Goal: Contribute content

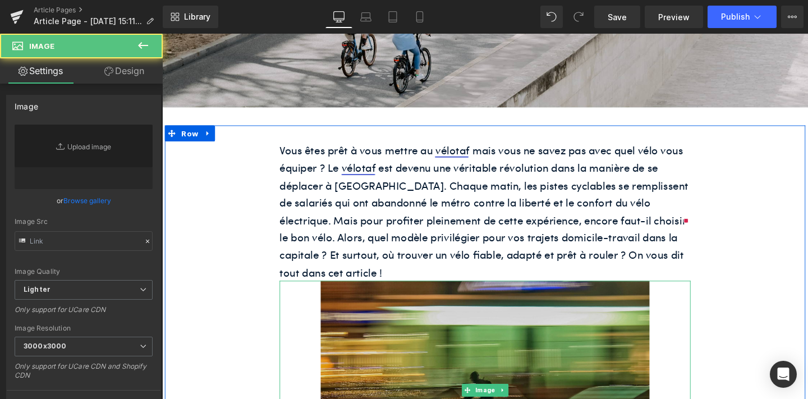
type input "[URL][DOMAIN_NAME]"
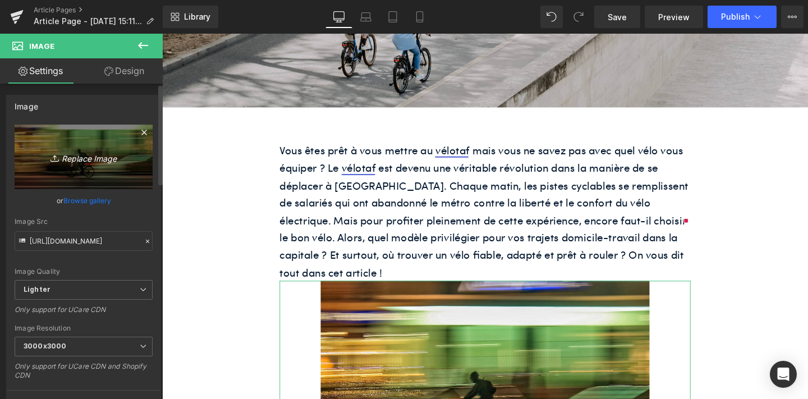
click at [128, 159] on link "Replace Image" at bounding box center [84, 157] width 138 height 65
type input "C:\fakepath\unnamed-56.png"
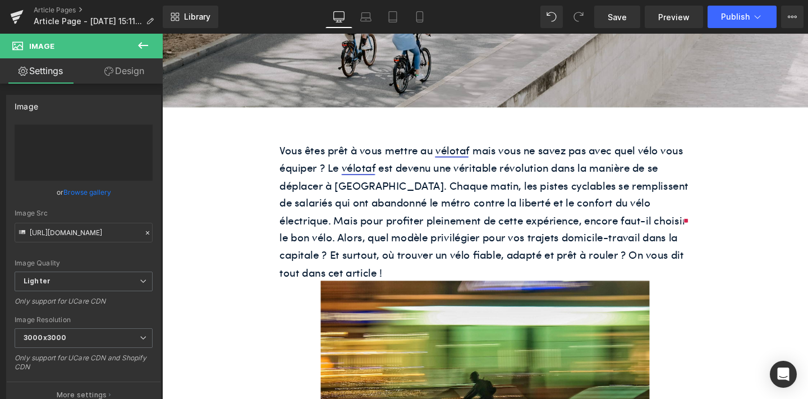
type input "[URL][DOMAIN_NAME]"
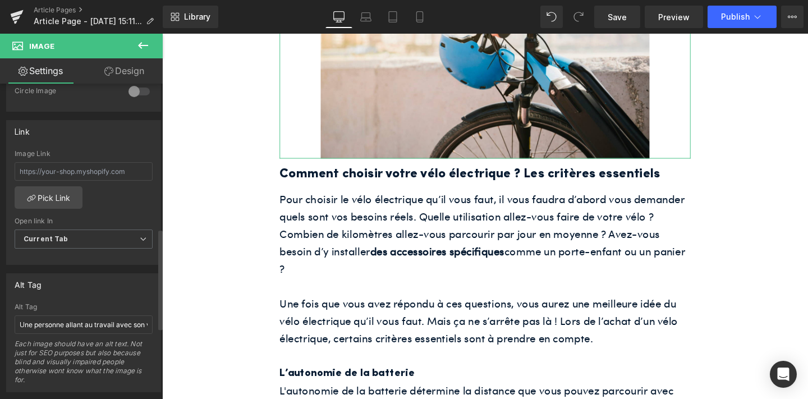
scroll to position [457, 0]
click at [83, 318] on input "Une personne allant au travail avec son vélo électrique ShiftBikes" at bounding box center [84, 324] width 138 height 19
paste input "Le vélo parfait pour faire du vélotaf à [GEOGRAPHIC_DATA]"
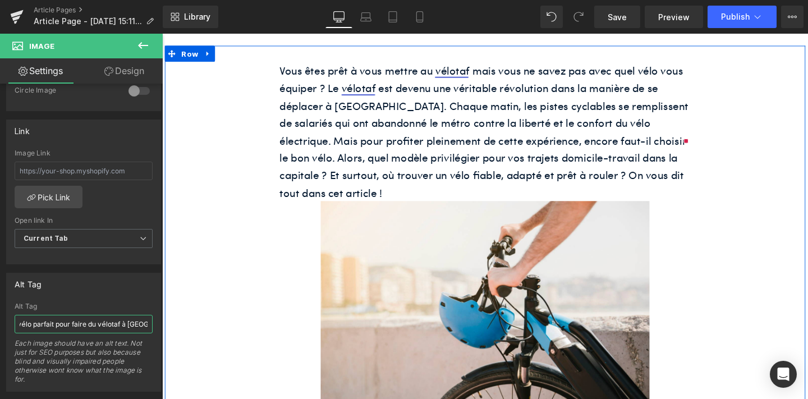
scroll to position [310, 0]
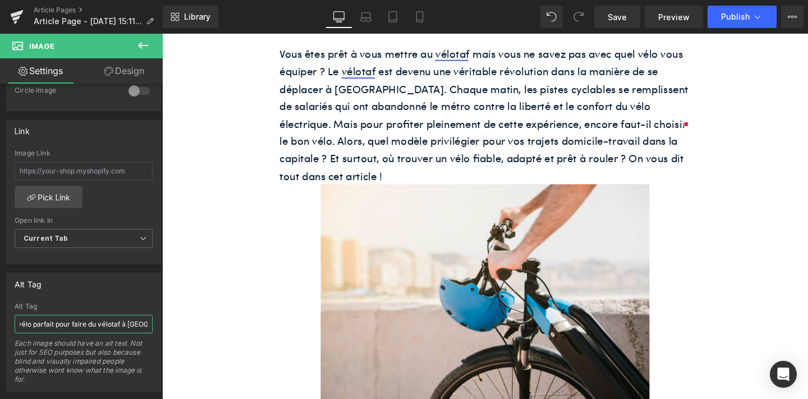
type input "Le vélo parfait pour faire du vélotaf à [GEOGRAPHIC_DATA]"
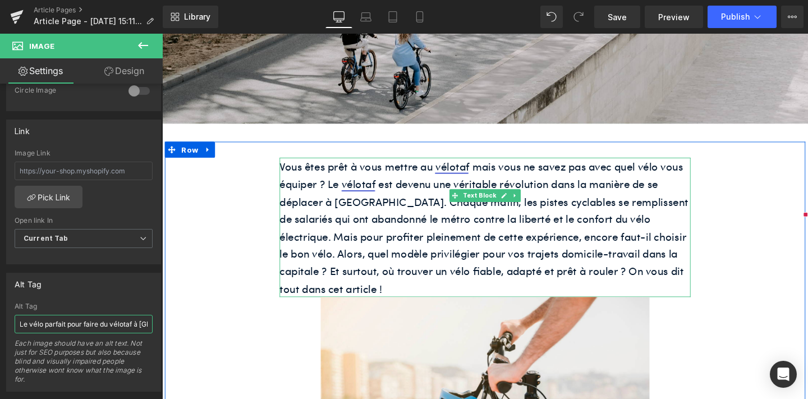
scroll to position [188, 0]
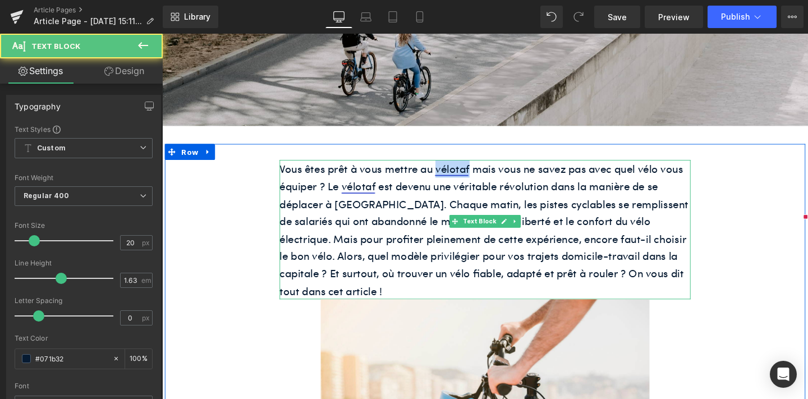
drag, startPoint x: 484, startPoint y: 137, endPoint x: 448, endPoint y: 137, distance: 35.9
click at [448, 167] on p "Vous êtes prêt à vous mettre au vélotaf mais vous ne savez pas avec quel vélo v…" at bounding box center [502, 240] width 432 height 146
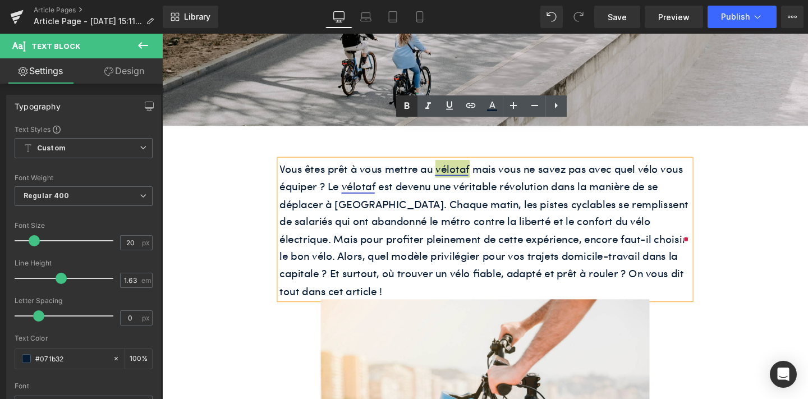
click at [409, 103] on icon at bounding box center [406, 105] width 13 height 13
click at [476, 102] on icon at bounding box center [470, 105] width 13 height 13
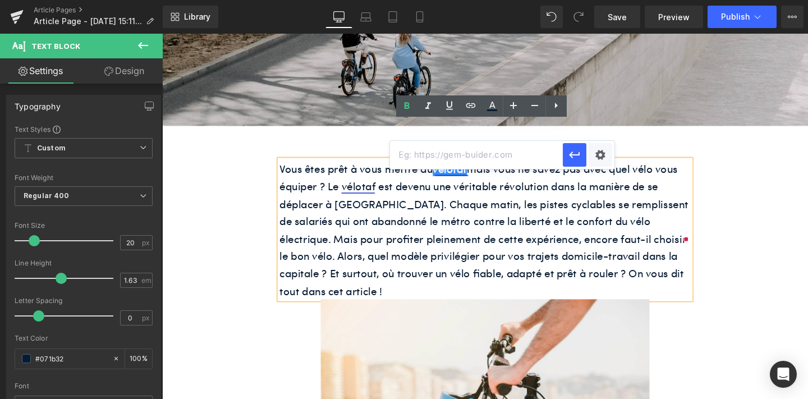
click at [482, 150] on input "text" at bounding box center [476, 155] width 173 height 28
paste input "[URL][DOMAIN_NAME]"
click at [572, 157] on icon "button" at bounding box center [574, 154] width 13 height 13
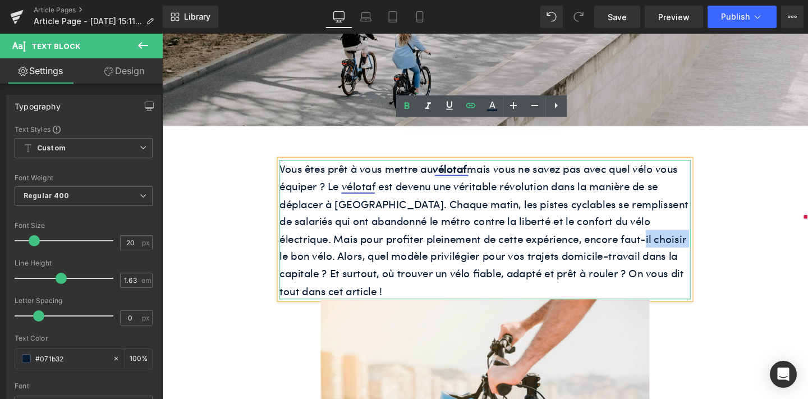
drag, startPoint x: 657, startPoint y: 210, endPoint x: 602, endPoint y: 214, distance: 54.6
click at [602, 214] on p "Vous êtes prêt à vous mettre au vélotaf mais vous ne savez pas avec quel vélo v…" at bounding box center [502, 240] width 432 height 146
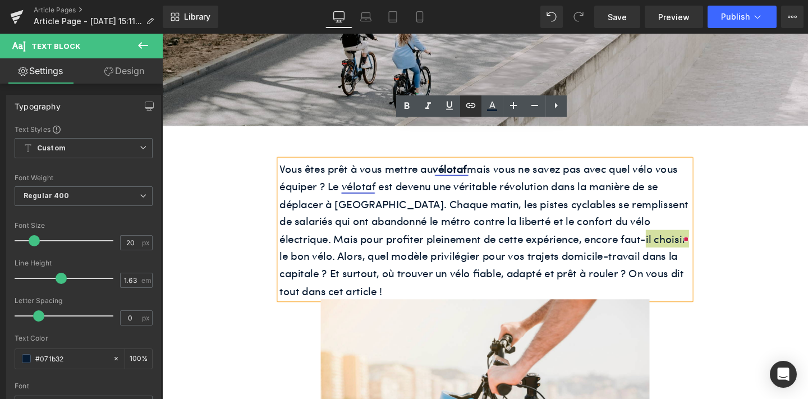
click at [475, 103] on icon at bounding box center [470, 105] width 13 height 13
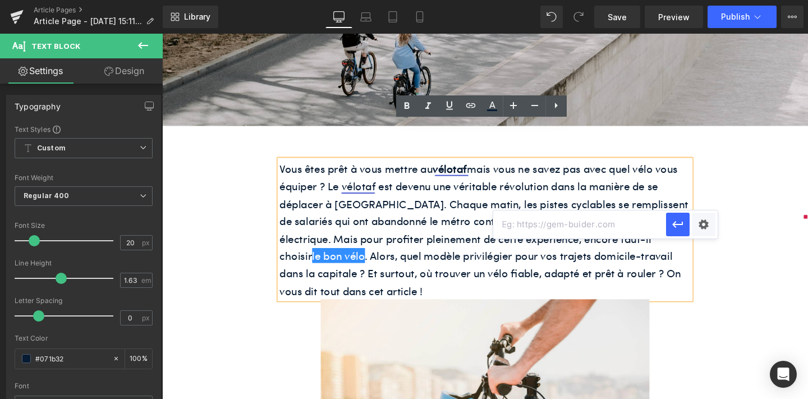
click at [542, 225] on input "text" at bounding box center [579, 224] width 173 height 28
paste input "[URL][DOMAIN_NAME]"
type input "[URL][DOMAIN_NAME]"
click at [679, 223] on icon "button" at bounding box center [677, 224] width 13 height 13
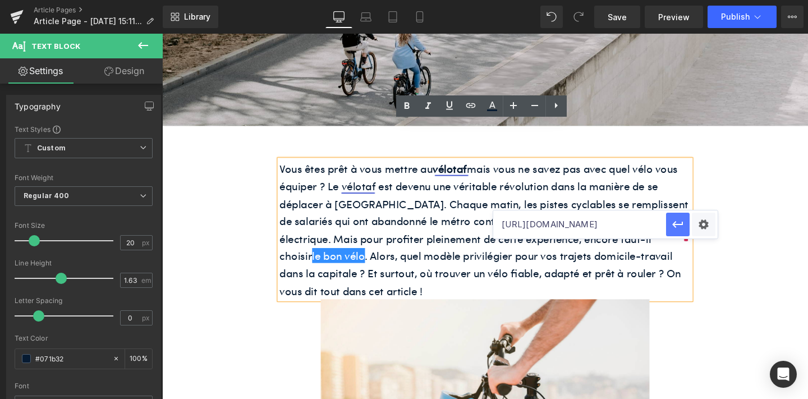
scroll to position [0, 0]
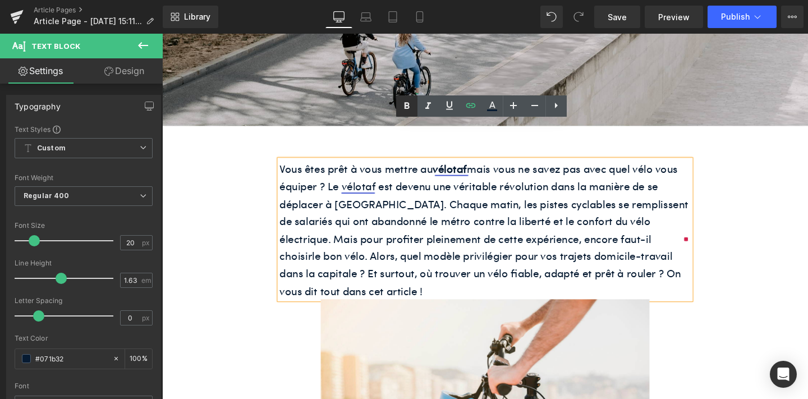
click at [406, 100] on icon at bounding box center [406, 105] width 13 height 13
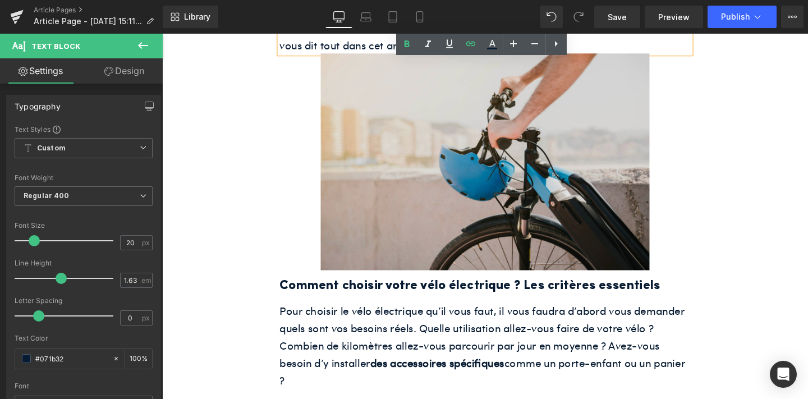
scroll to position [450, 0]
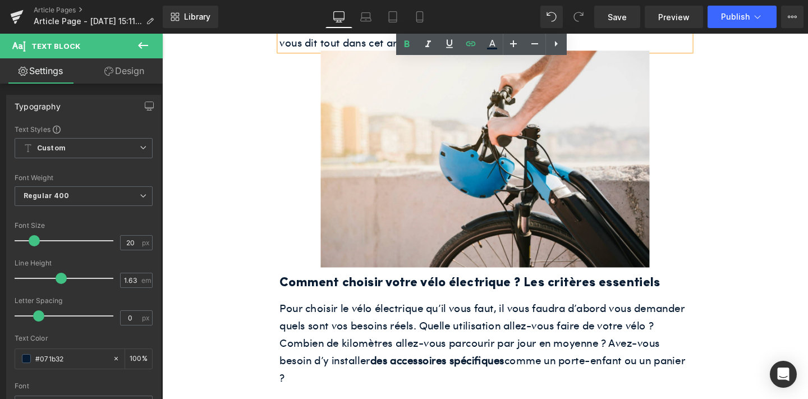
click at [360, 285] on h2 "Comment choisir votre vélo électrique ? Les critères essentiels" at bounding box center [502, 296] width 432 height 22
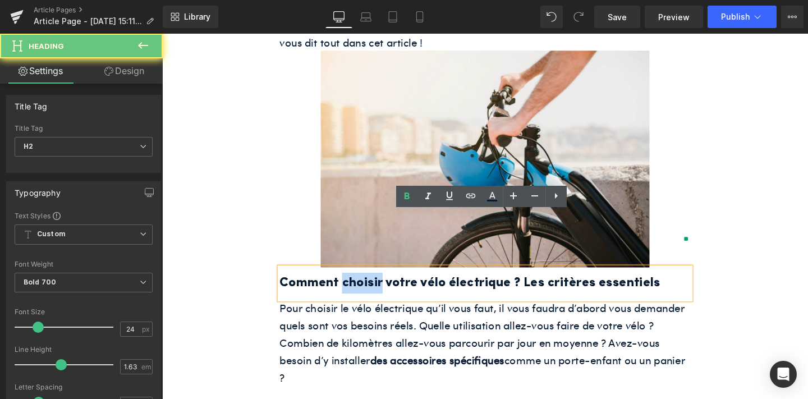
click at [360, 285] on h2 "Comment choisir votre vélo électrique ? Les critères essentiels" at bounding box center [502, 296] width 432 height 22
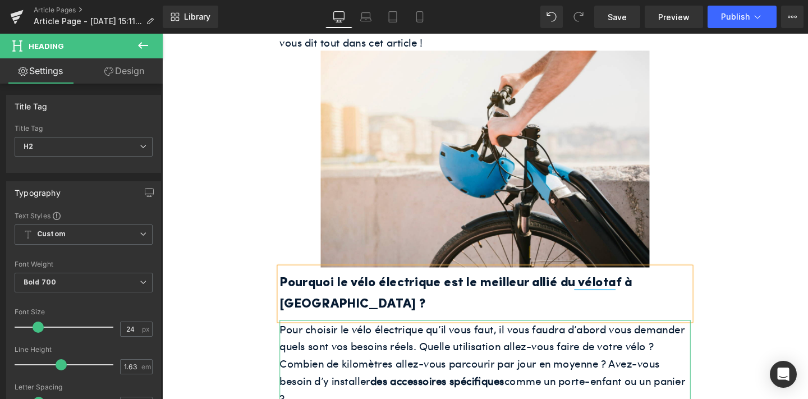
click at [404, 335] on p "Pour choisir le vélo électrique qu’il vous faut, il vous faudra d’abord vous de…" at bounding box center [502, 380] width 432 height 91
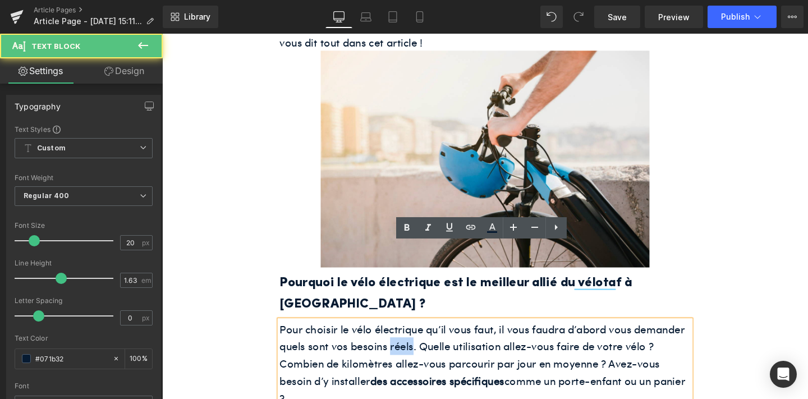
click at [404, 335] on p "Pour choisir le vélo électrique qu’il vous faut, il vous faudra d’abord vous de…" at bounding box center [502, 380] width 432 height 91
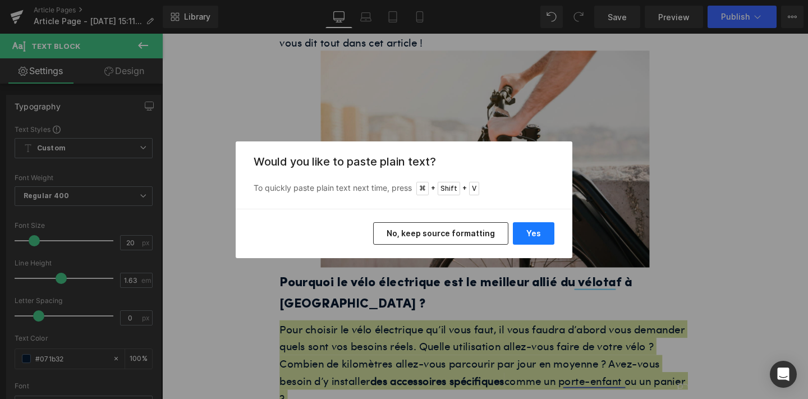
click at [528, 232] on button "Yes" at bounding box center [534, 233] width 42 height 22
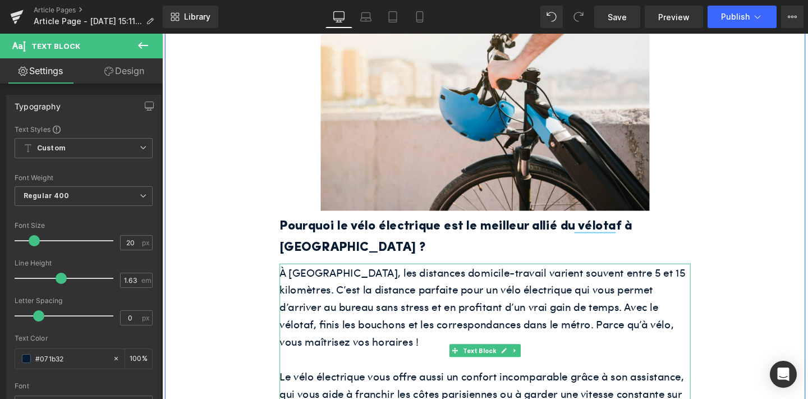
scroll to position [577, 0]
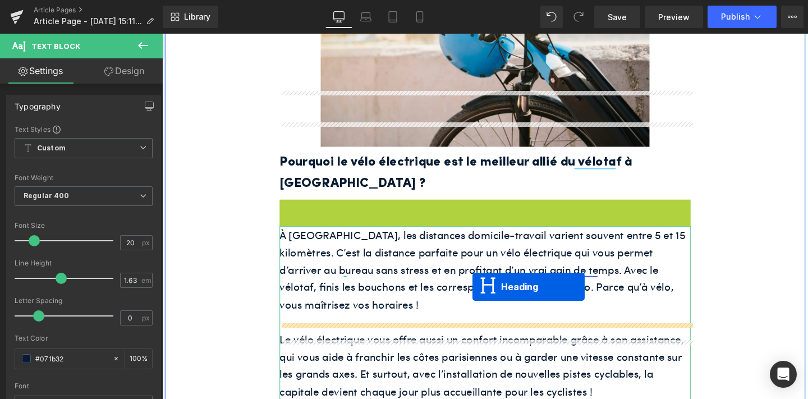
drag, startPoint x: 474, startPoint y: 144, endPoint x: 488, endPoint y: 300, distance: 156.0
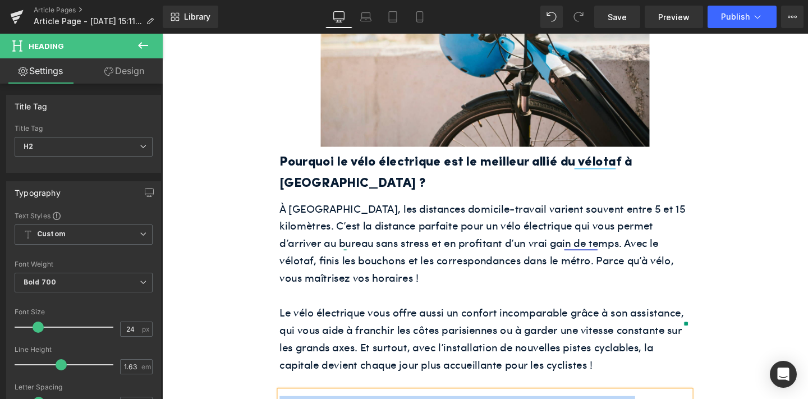
paste div
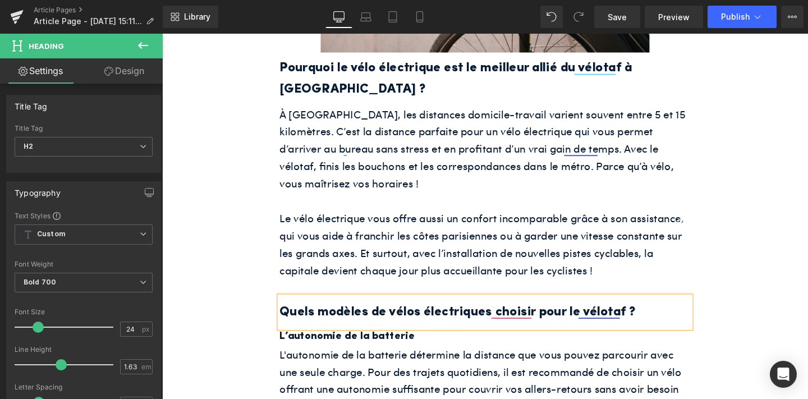
scroll to position [710, 0]
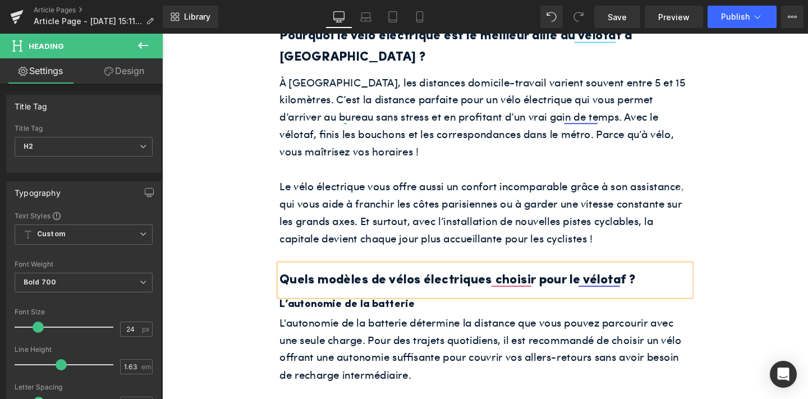
click at [432, 328] on p "L'autonomie de la batterie détermine la distance que vous pouvez parcourir avec…" at bounding box center [502, 364] width 432 height 73
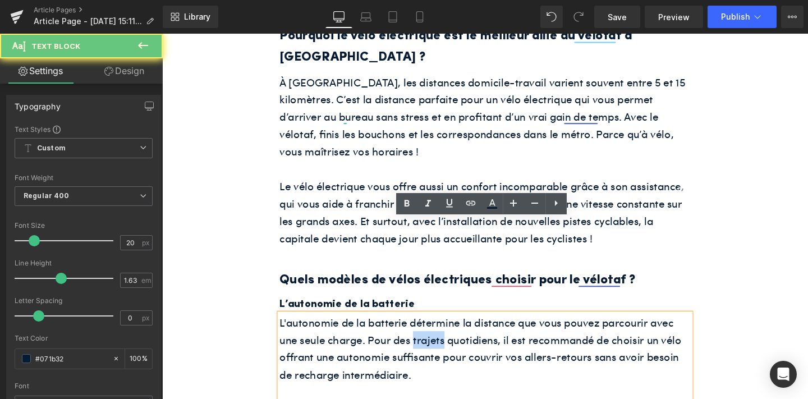
click at [432, 328] on p "L'autonomie de la batterie détermine la distance que vous pouvez parcourir avec…" at bounding box center [502, 364] width 432 height 73
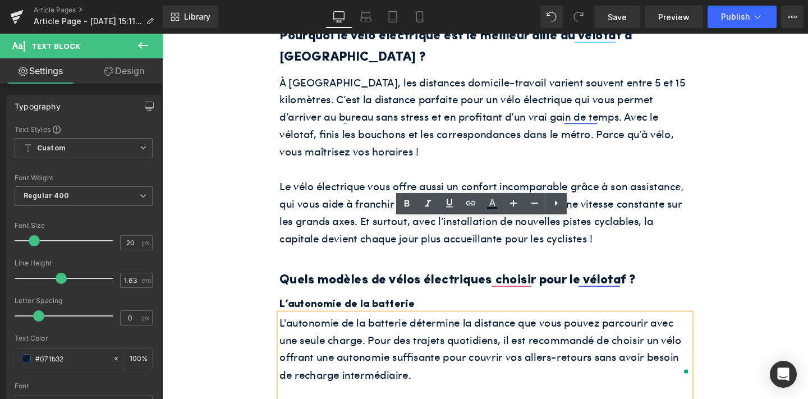
click at [405, 328] on p "L'autonomie de la batterie détermine la distance que vous pouvez parcourir avec…" at bounding box center [502, 364] width 432 height 73
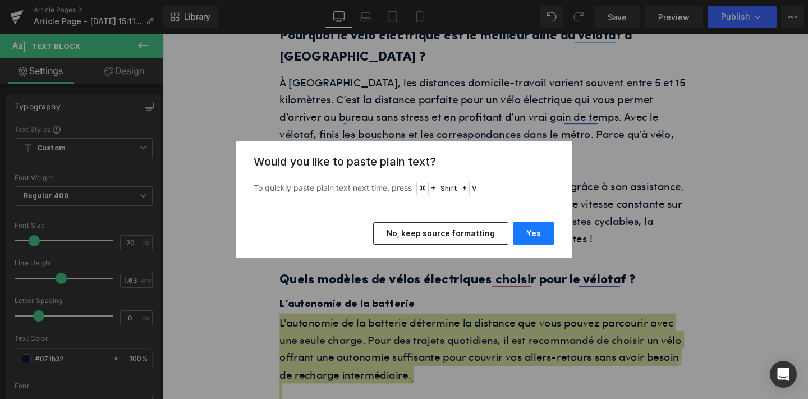
click at [522, 232] on button "Yes" at bounding box center [534, 233] width 42 height 22
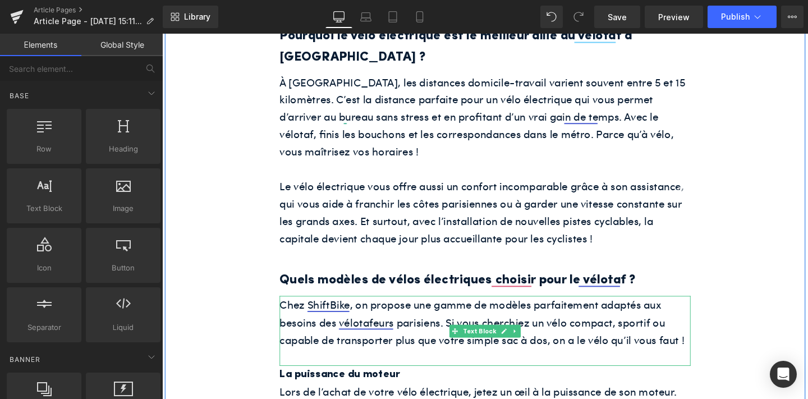
click at [358, 309] on p "Chez ShiftBike, on propose une gamme de modèles parfaitement adaptés aux besoin…" at bounding box center [502, 336] width 432 height 55
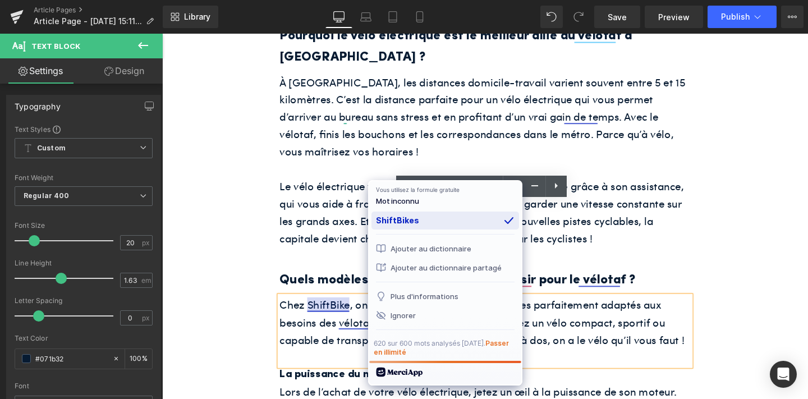
click at [384, 225] on div "ShiftBikes" at bounding box center [445, 220] width 148 height 18
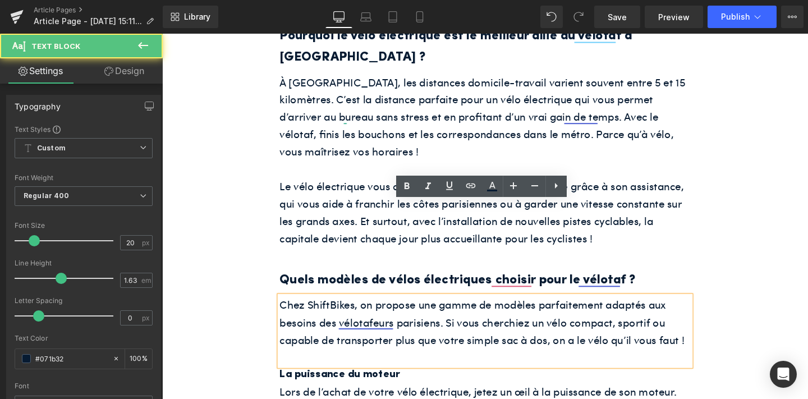
click at [343, 309] on p "Chez ShiftBikes, on propose une gamme de modèles parfaitement adaptés aux besoi…" at bounding box center [502, 336] width 432 height 55
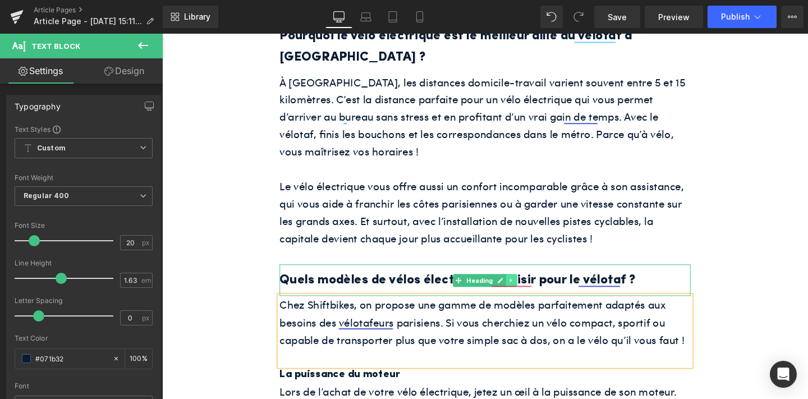
click at [532, 286] on link at bounding box center [529, 292] width 12 height 13
click at [574, 282] on h2 "Quels modèles de vélos électriques choisir pour le vélotaf ?" at bounding box center [502, 293] width 432 height 22
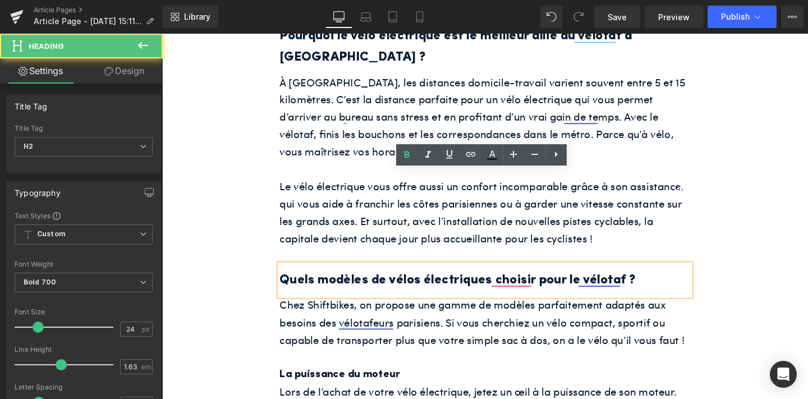
click at [546, 282] on h2 "Quels modèles de vélos électriques choisir pour le vélotaf ?" at bounding box center [502, 293] width 432 height 22
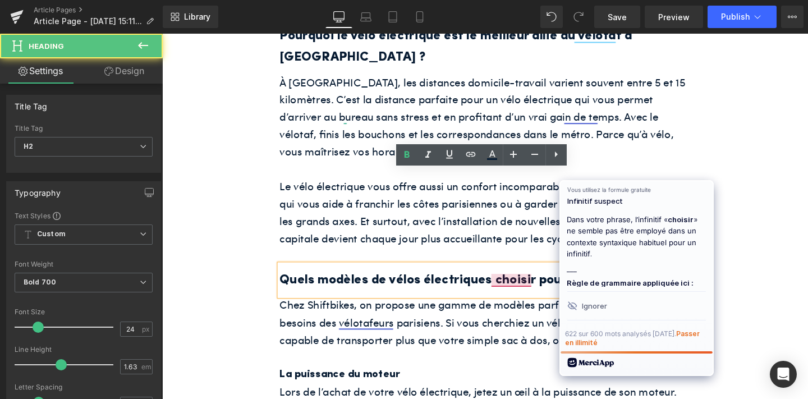
click at [563, 282] on h2 "Quels modèles de vélos électriques choisir pour le vélotaf ?" at bounding box center [502, 293] width 432 height 22
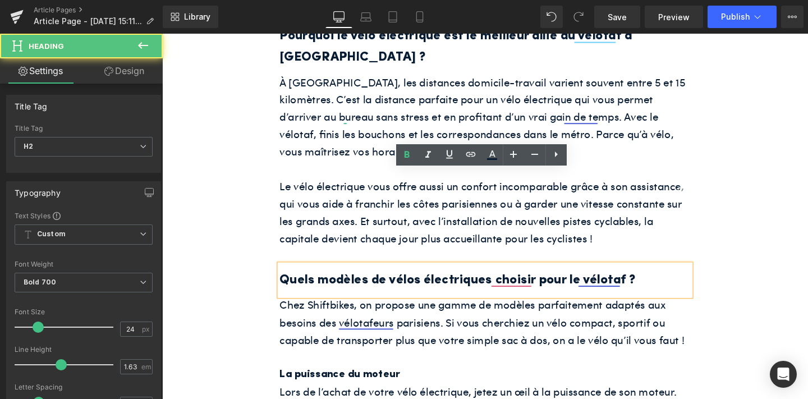
click at [618, 282] on h2 "Quels modèles de vélos électriques choisir pour le vélotaf ?" at bounding box center [502, 293] width 432 height 22
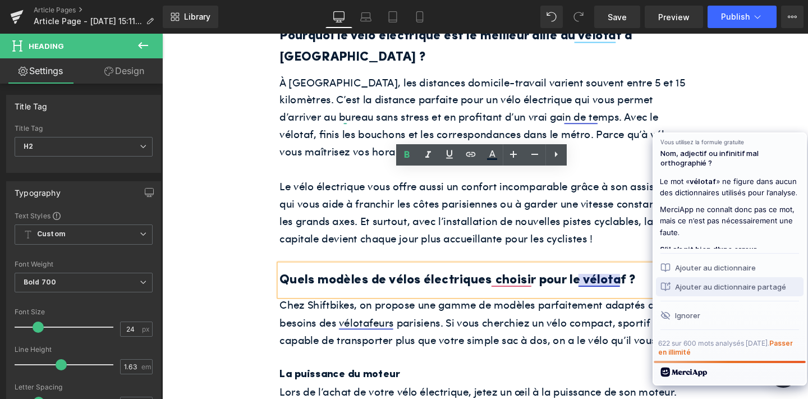
click at [696, 284] on div "Ajouter au dictionnaire partagé" at bounding box center [729, 286] width 139 height 12
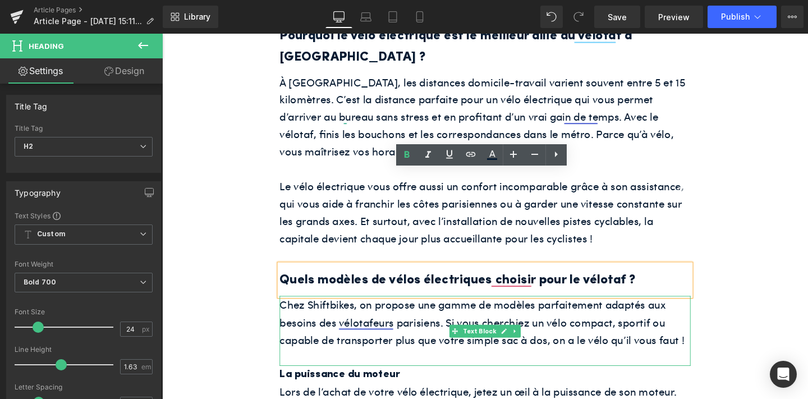
click at [379, 309] on p "Chez Shiftbikes, on propose une gamme de modèles parfaitement adaptés aux besoi…" at bounding box center [502, 336] width 432 height 55
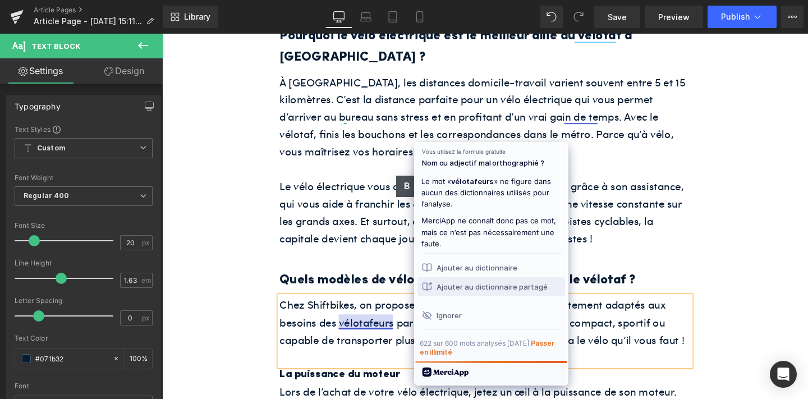
click at [500, 288] on div "Ajouter au dictionnaire partagé" at bounding box center [491, 286] width 139 height 12
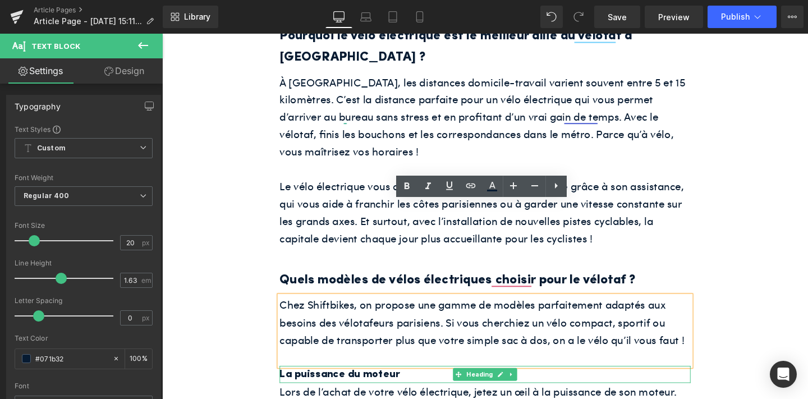
click at [308, 383] on h3 "La puissance du moteur" at bounding box center [502, 392] width 432 height 19
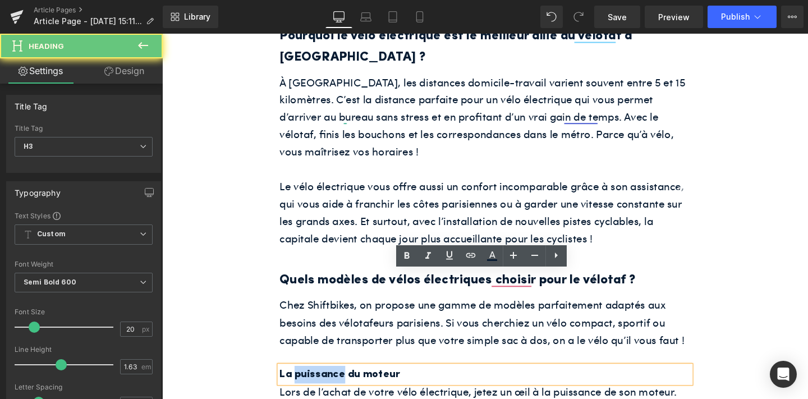
click at [308, 383] on h3 "La puissance du moteur" at bounding box center [502, 392] width 432 height 19
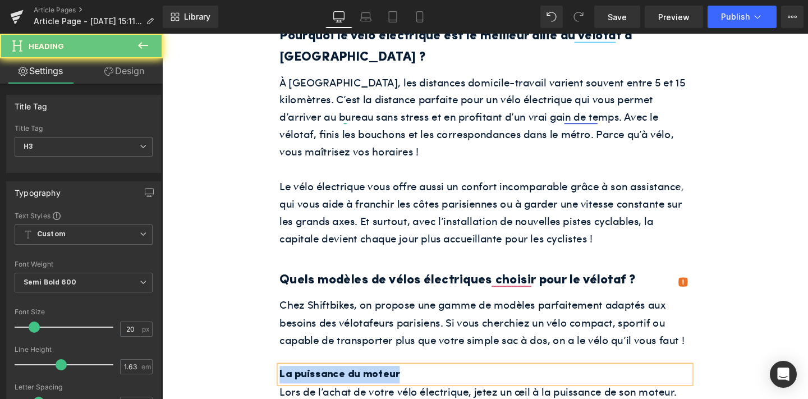
paste div
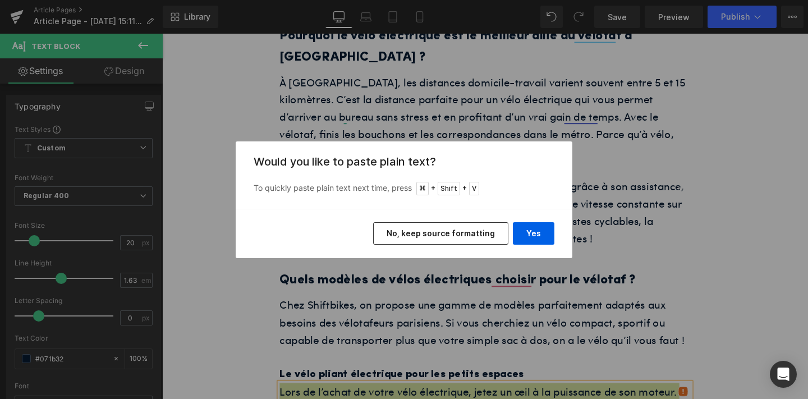
click at [524, 217] on div "Yes No, keep source formatting" at bounding box center [404, 233] width 337 height 49
click at [524, 229] on button "Yes" at bounding box center [534, 233] width 42 height 22
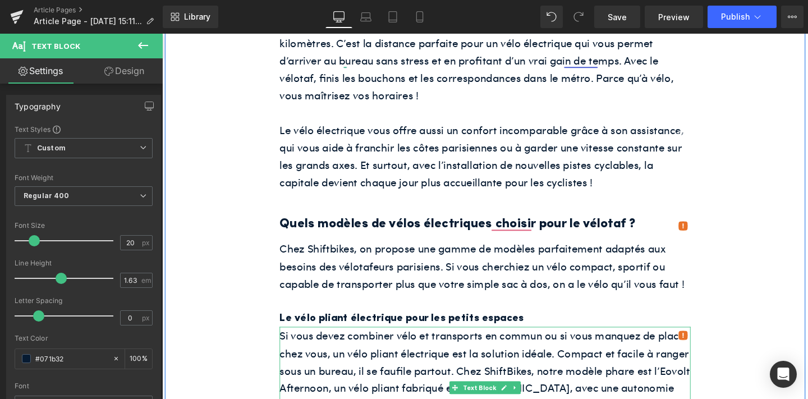
scroll to position [811, 0]
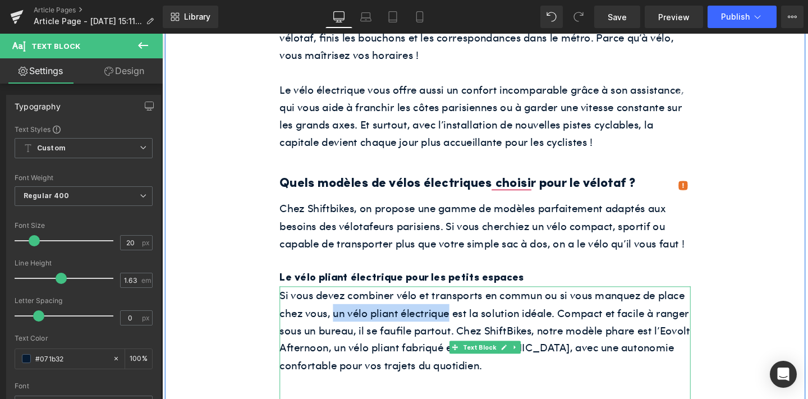
drag, startPoint x: 343, startPoint y: 231, endPoint x: 462, endPoint y: 228, distance: 119.0
click at [462, 299] on p "Si vous devez combiner vélo et transports en commun ou si vous manquez de place…" at bounding box center [502, 344] width 432 height 91
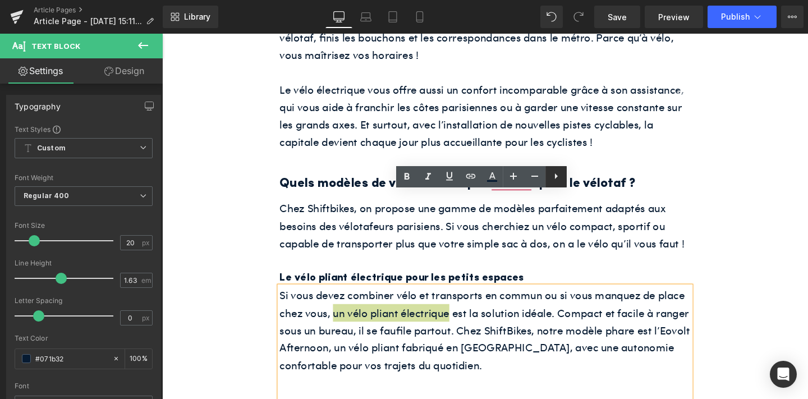
click at [557, 176] on icon at bounding box center [555, 175] width 13 height 13
click at [450, 171] on icon at bounding box center [449, 175] width 13 height 13
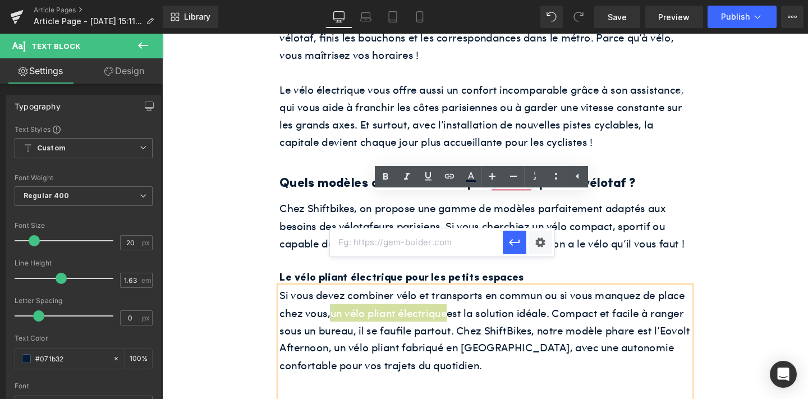
click at [467, 241] on input "text" at bounding box center [416, 242] width 173 height 28
paste input "[URL][DOMAIN_NAME]"
type input "[URL][DOMAIN_NAME]"
drag, startPoint x: 518, startPoint y: 241, endPoint x: 374, endPoint y: 220, distance: 145.7
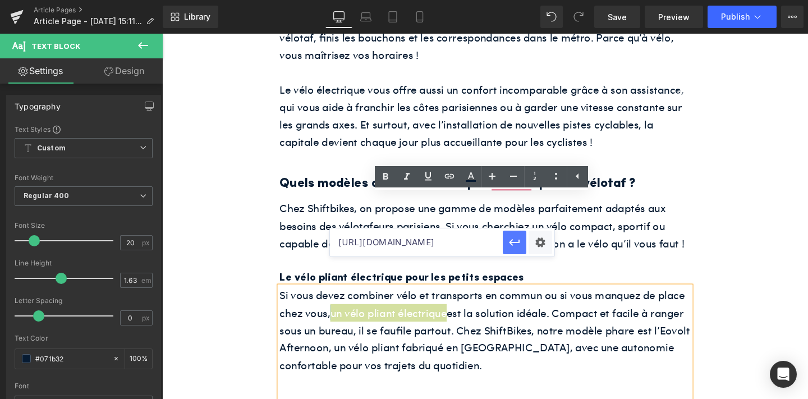
click at [518, 241] on icon "button" at bounding box center [514, 242] width 13 height 13
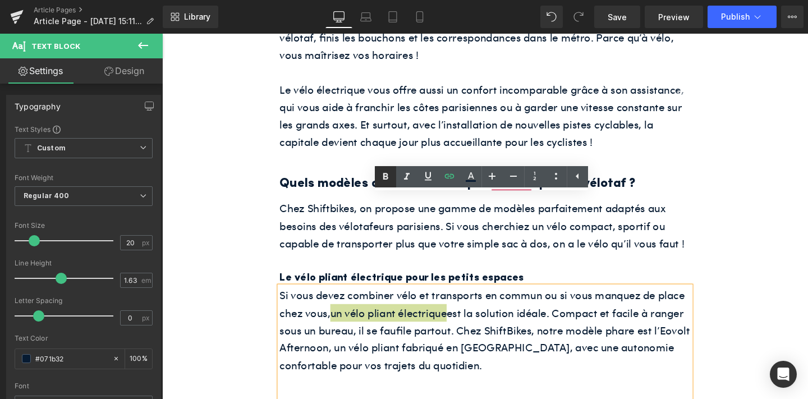
click at [390, 174] on icon at bounding box center [385, 176] width 13 height 13
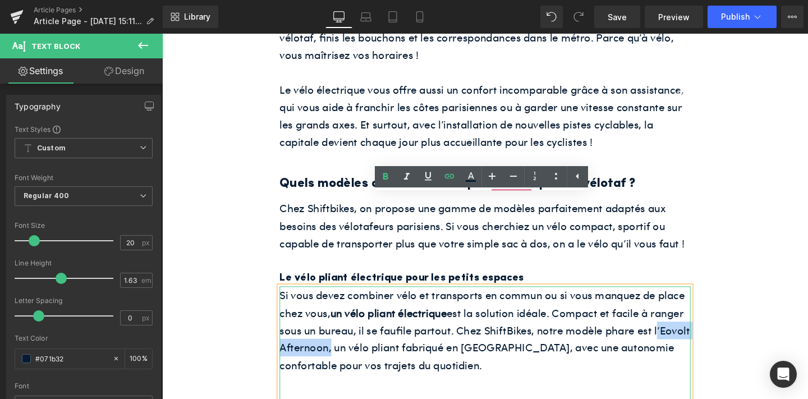
drag, startPoint x: 678, startPoint y: 244, endPoint x: 337, endPoint y: 264, distance: 342.2
click at [337, 299] on p "Si vous devez combiner vélo et transports en commun ou si vous manquez de place…" at bounding box center [502, 344] width 432 height 91
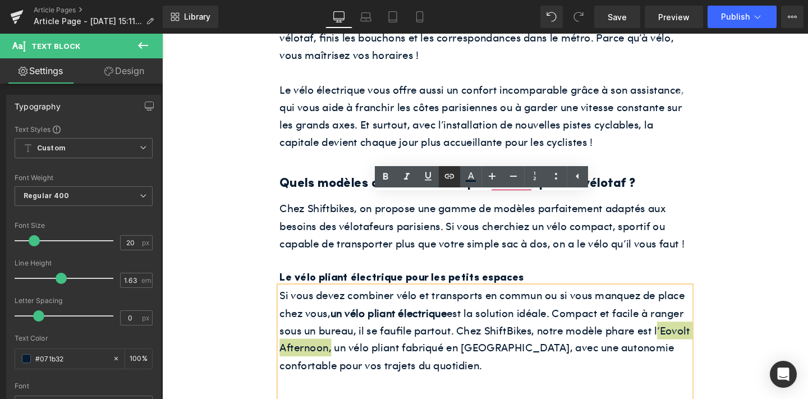
click at [445, 175] on icon at bounding box center [449, 176] width 10 height 4
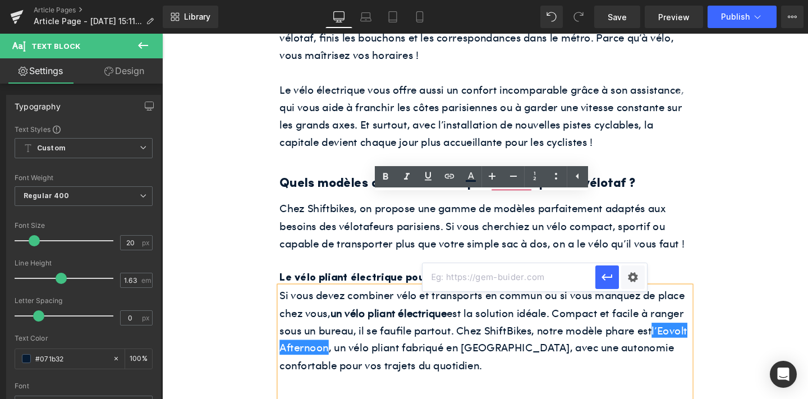
click at [449, 280] on input "text" at bounding box center [508, 277] width 173 height 28
paste input "[URL][DOMAIN_NAME]"
type input "[URL][DOMAIN_NAME]"
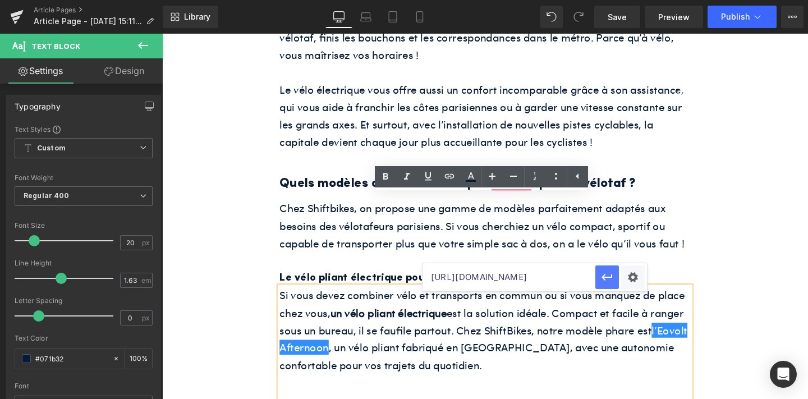
click at [605, 277] on icon "button" at bounding box center [606, 277] width 11 height 7
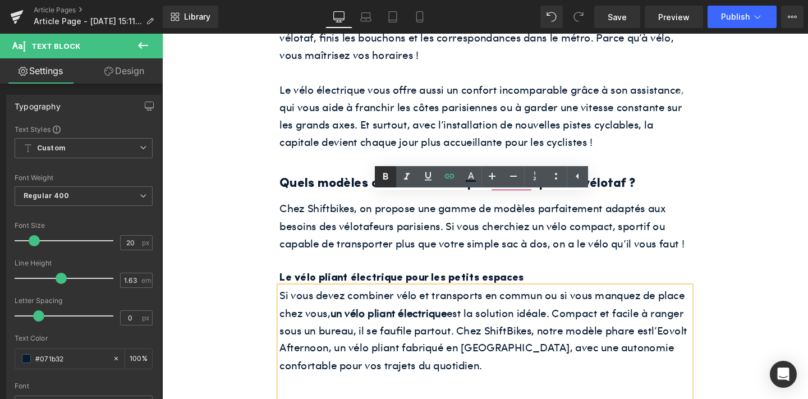
click at [384, 176] on icon at bounding box center [385, 176] width 5 height 7
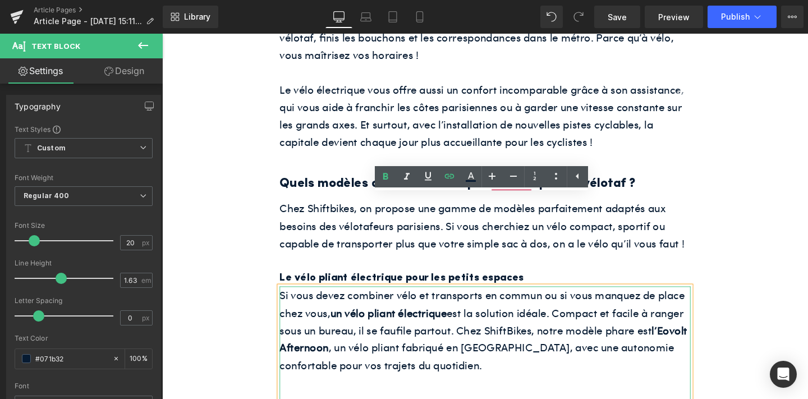
click at [397, 390] on p at bounding box center [502, 399] width 432 height 19
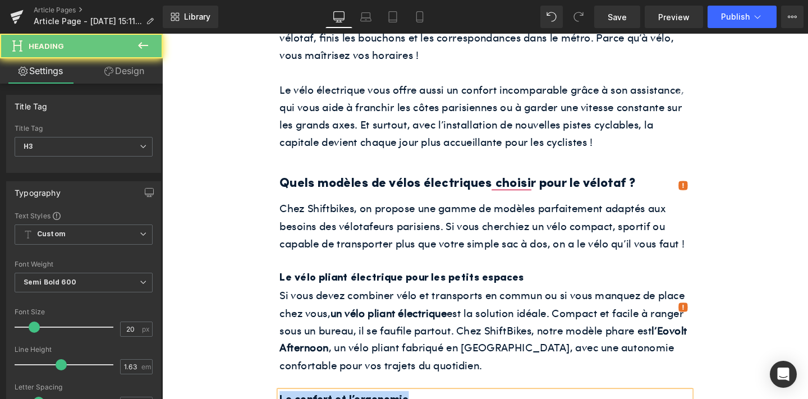
paste div
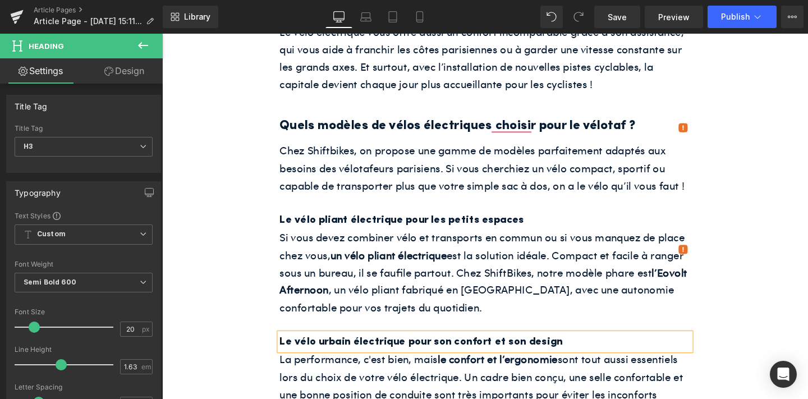
scroll to position [872, 0]
click at [347, 366] on p "La performance, c'est bien, mais le confort et l’ergonomie sont tout aussi esse…" at bounding box center [502, 402] width 432 height 73
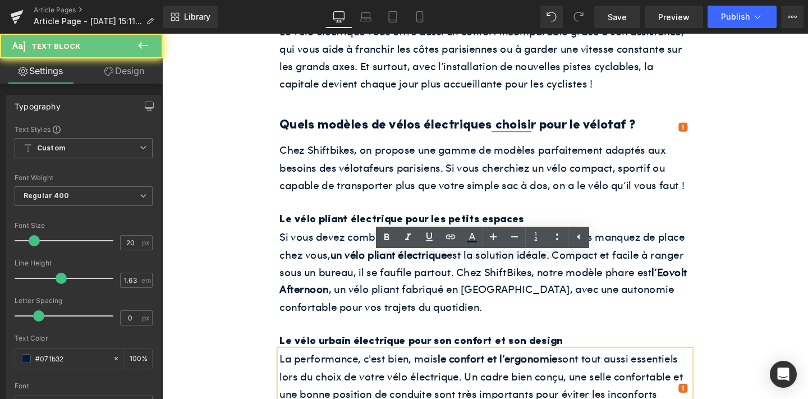
click at [347, 366] on p "La performance, c'est bien, mais le confort et l’ergonomie sont tout aussi esse…" at bounding box center [502, 402] width 432 height 73
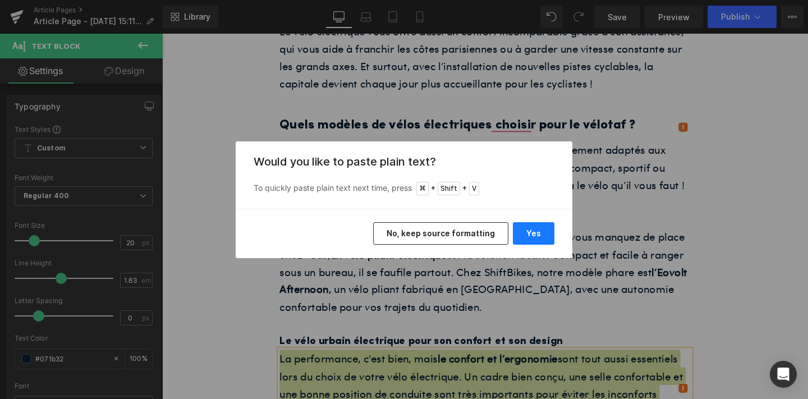
click at [519, 229] on button "Yes" at bounding box center [534, 233] width 42 height 22
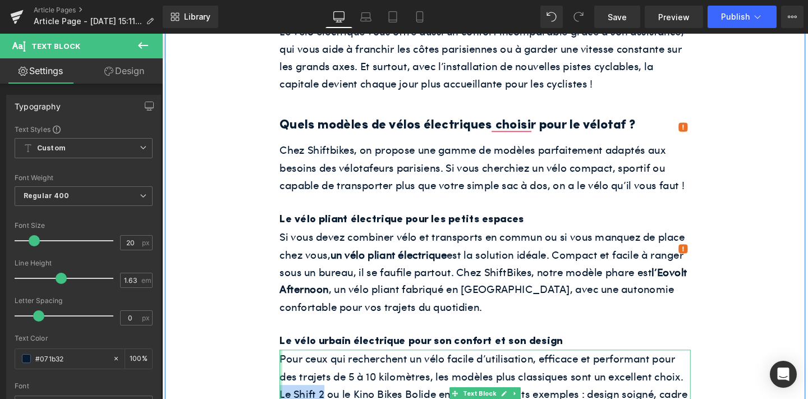
drag, startPoint x: 332, startPoint y: 312, endPoint x: 288, endPoint y: 314, distance: 44.4
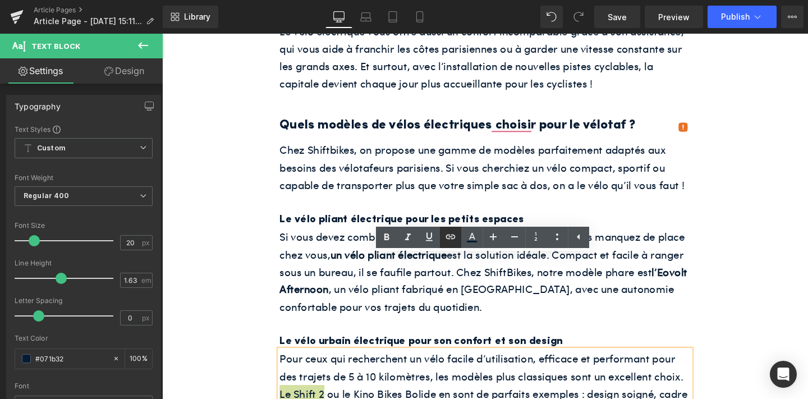
click at [445, 234] on icon at bounding box center [450, 236] width 13 height 13
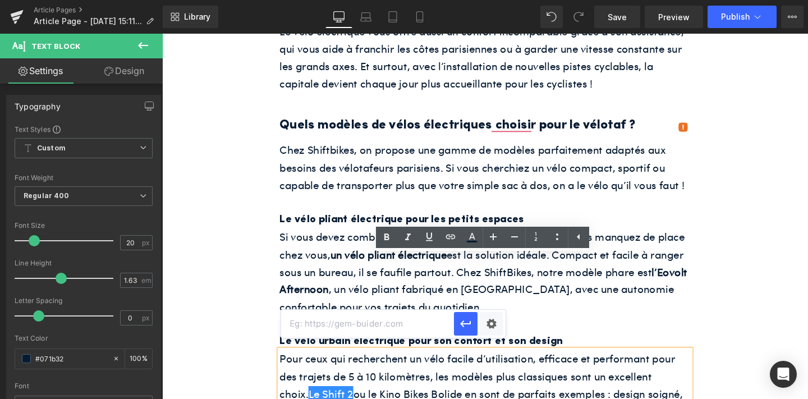
click at [430, 318] on input "text" at bounding box center [367, 324] width 173 height 28
paste input "[URL][DOMAIN_NAME]"
click at [465, 319] on icon "button" at bounding box center [465, 323] width 13 height 13
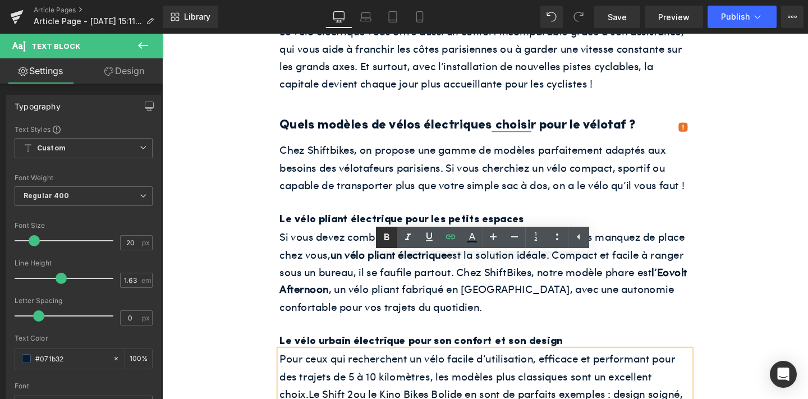
click at [385, 240] on icon at bounding box center [386, 236] width 5 height 7
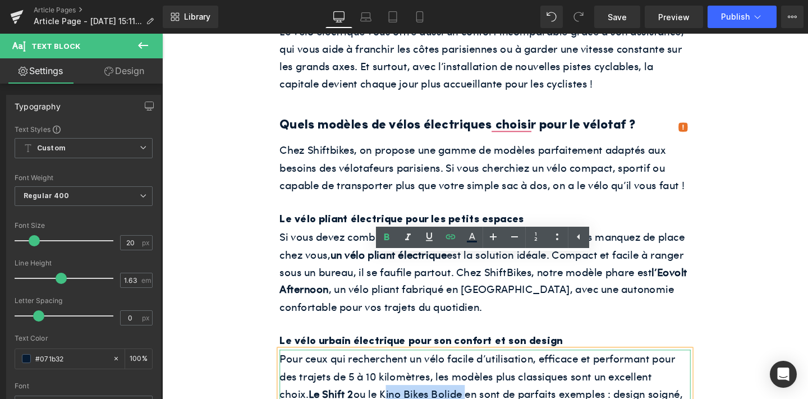
drag, startPoint x: 362, startPoint y: 312, endPoint x: 447, endPoint y: 307, distance: 85.4
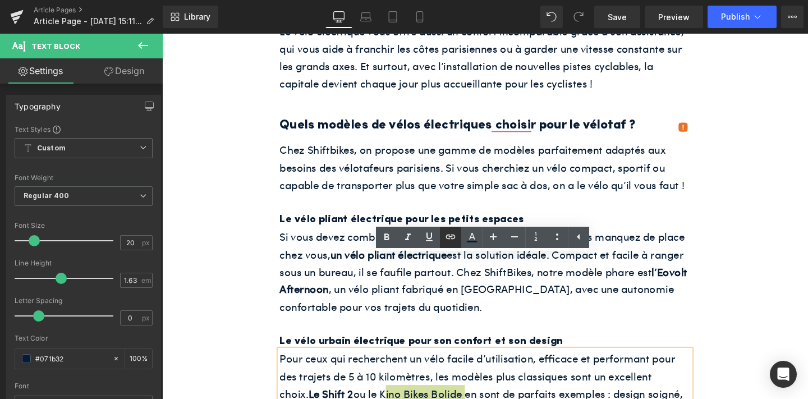
click at [453, 236] on icon at bounding box center [450, 236] width 13 height 13
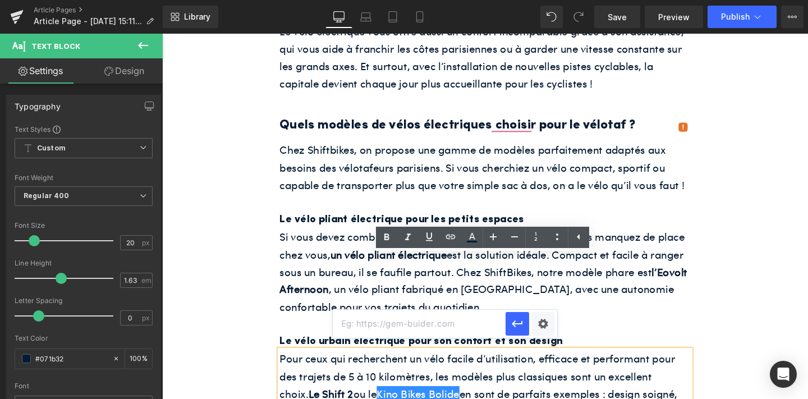
click at [448, 316] on input "text" at bounding box center [419, 324] width 173 height 28
paste input "[URL][DOMAIN_NAME]"
type input "[URL][DOMAIN_NAME]"
click at [515, 317] on icon "button" at bounding box center [516, 323] width 13 height 13
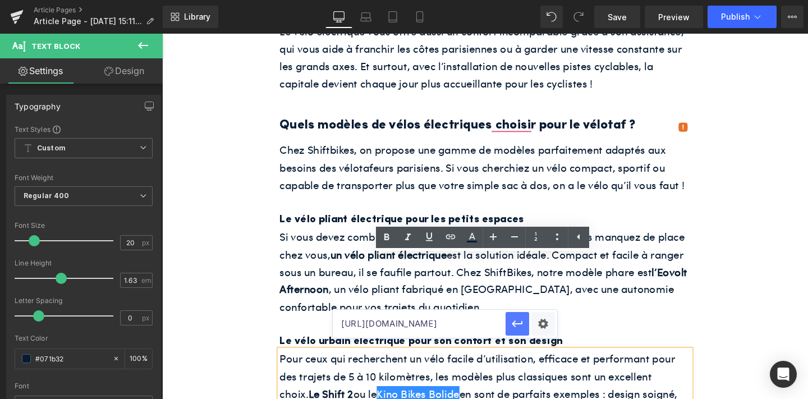
scroll to position [0, 0]
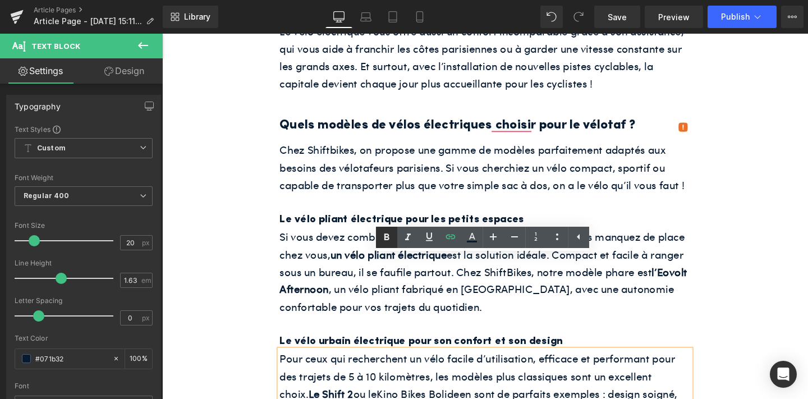
click at [390, 237] on icon at bounding box center [386, 237] width 13 height 13
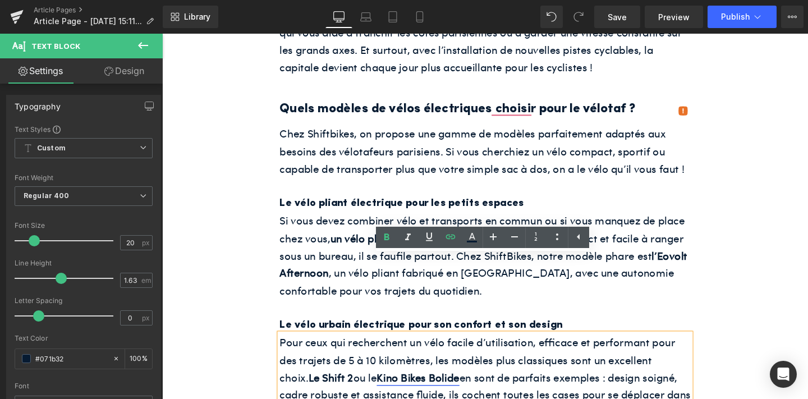
scroll to position [901, 0]
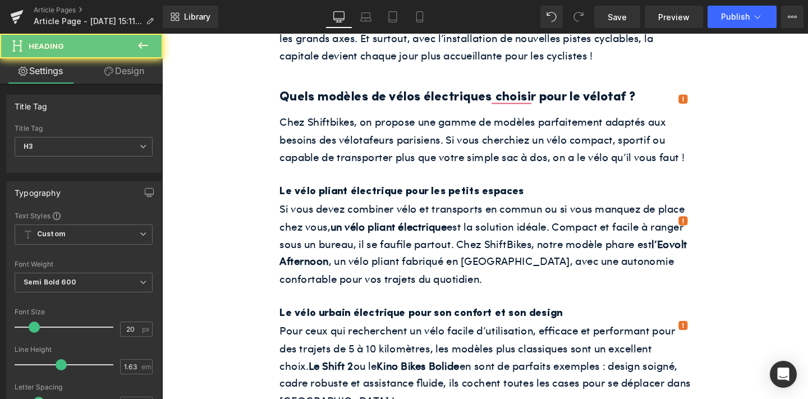
paste div
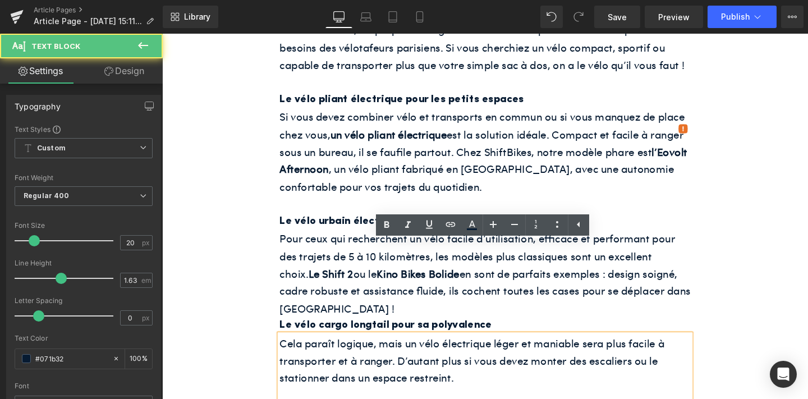
scroll to position [1009, 0]
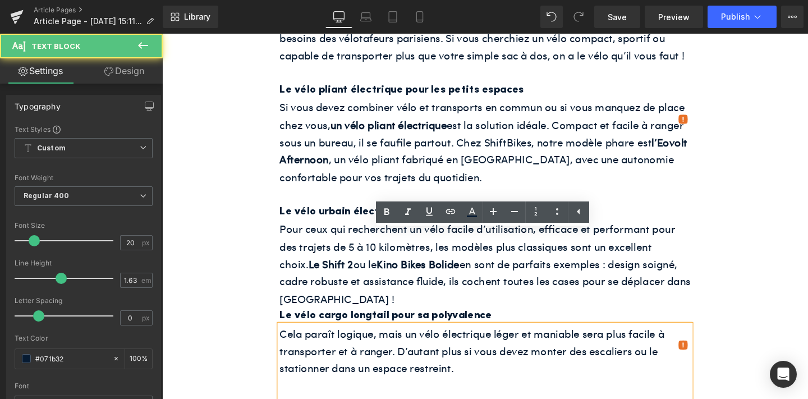
click at [420, 339] on p "Cela paraît logique, mais un vélo électrique léger et maniable sera plus facile…" at bounding box center [502, 366] width 432 height 55
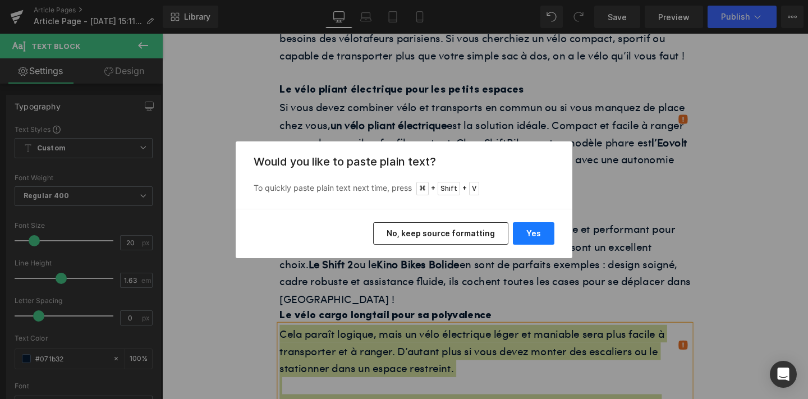
click at [526, 239] on button "Yes" at bounding box center [534, 233] width 42 height 22
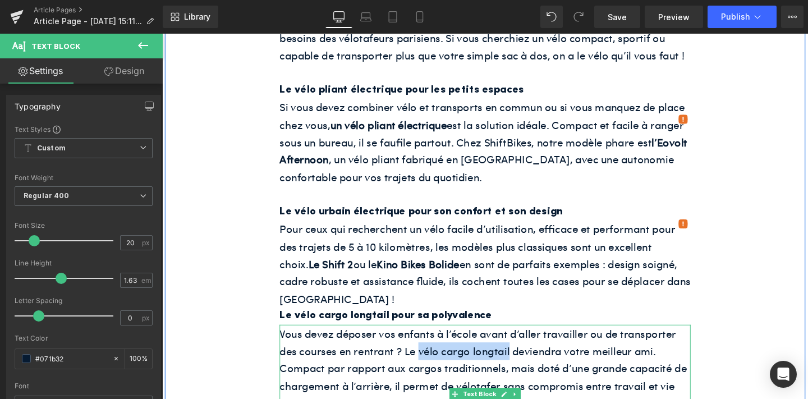
drag, startPoint x: 431, startPoint y: 268, endPoint x: 525, endPoint y: 269, distance: 93.7
click at [525, 339] on p "Vous devez déposer vos enfants à l’école avant d’aller travailler ou de transpo…" at bounding box center [502, 394] width 432 height 110
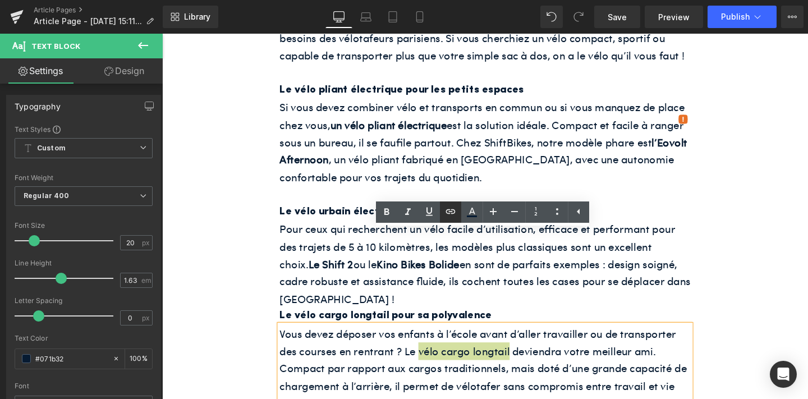
click at [450, 211] on icon at bounding box center [450, 211] width 10 height 4
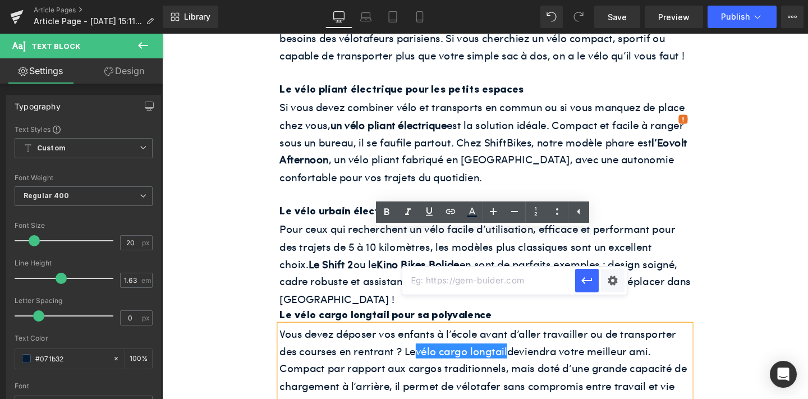
click at [464, 279] on input "text" at bounding box center [488, 280] width 173 height 28
paste input "[URL][DOMAIN_NAME]"
type input "[URL][DOMAIN_NAME]"
click at [590, 282] on icon "button" at bounding box center [586, 280] width 13 height 13
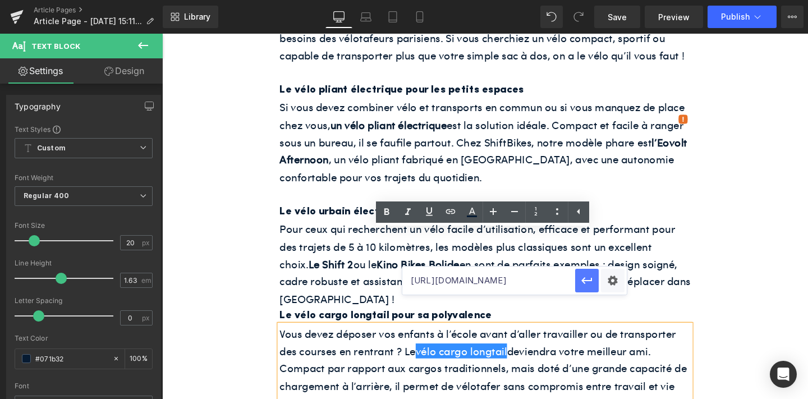
scroll to position [0, 0]
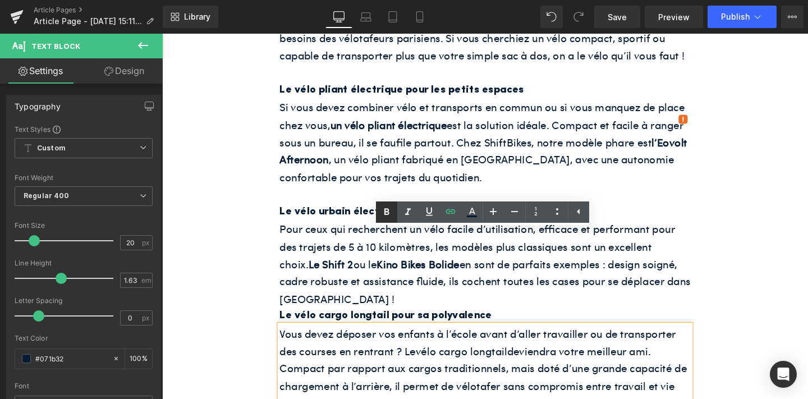
click at [383, 215] on icon at bounding box center [386, 211] width 13 height 13
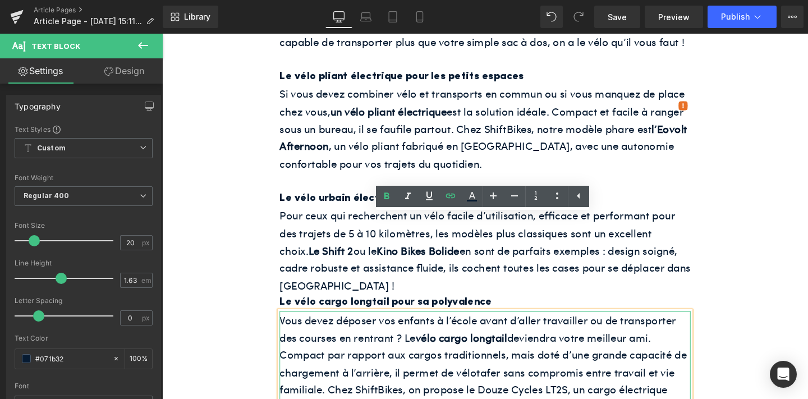
scroll to position [1025, 0]
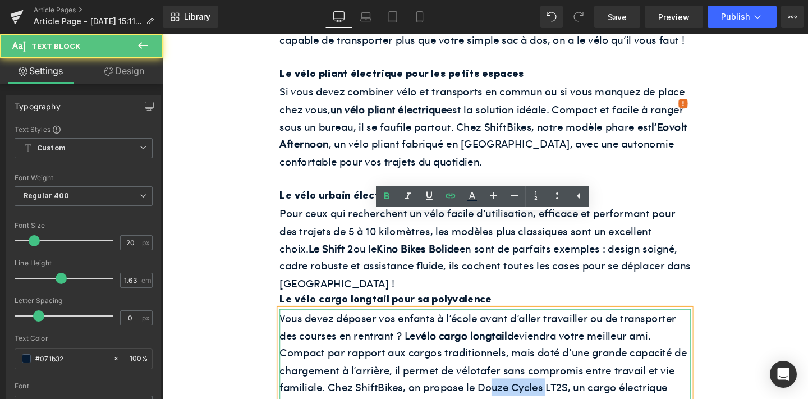
drag, startPoint x: 496, startPoint y: 306, endPoint x: 561, endPoint y: 301, distance: 65.3
click at [561, 323] on p "Vous devez déposer vos enfants à l’école avant d’aller travailler ou de transpo…" at bounding box center [502, 378] width 432 height 110
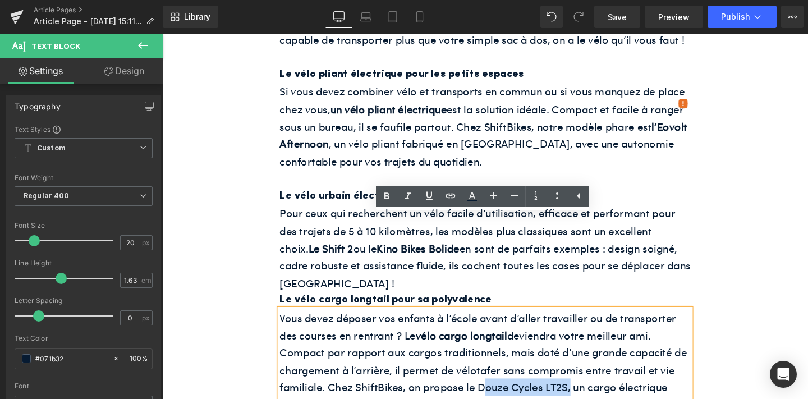
drag, startPoint x: 491, startPoint y: 305, endPoint x: 588, endPoint y: 306, distance: 96.5
click at [588, 323] on p "Vous devez déposer vos enfants à l’école avant d’aller travailler ou de transpo…" at bounding box center [502, 378] width 432 height 110
click at [452, 192] on icon at bounding box center [450, 195] width 13 height 13
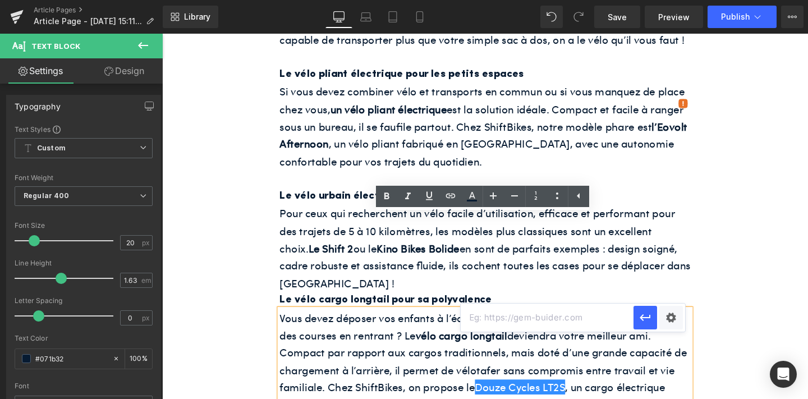
click at [489, 324] on input "text" at bounding box center [547, 317] width 173 height 28
paste input "[URL][DOMAIN_NAME]"
type input "[URL][DOMAIN_NAME]"
click at [636, 329] on div at bounding box center [659, 317] width 52 height 28
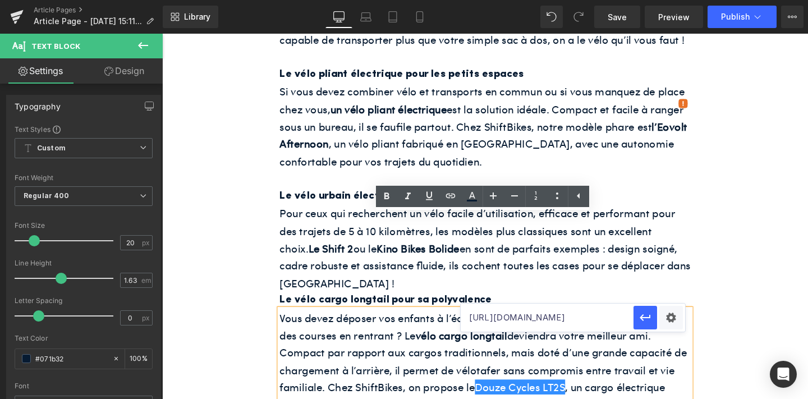
scroll to position [0, 0]
click at [640, 316] on icon "button" at bounding box center [644, 317] width 13 height 13
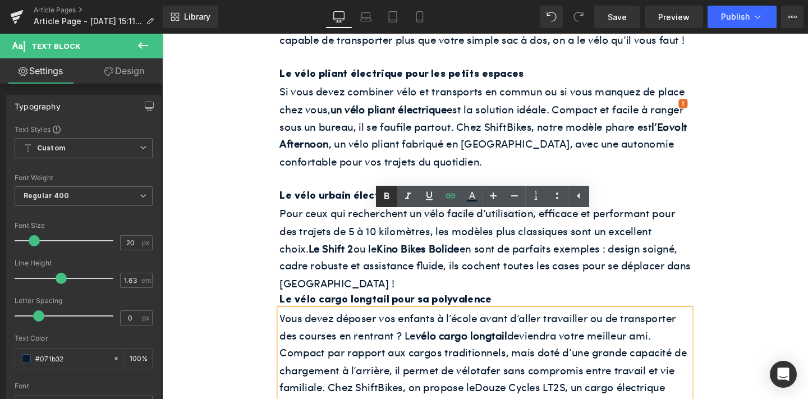
click at [385, 198] on icon at bounding box center [386, 196] width 5 height 7
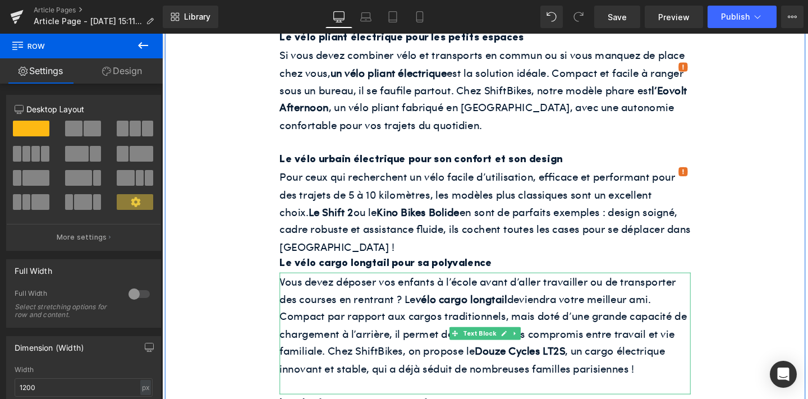
scroll to position [1081, 0]
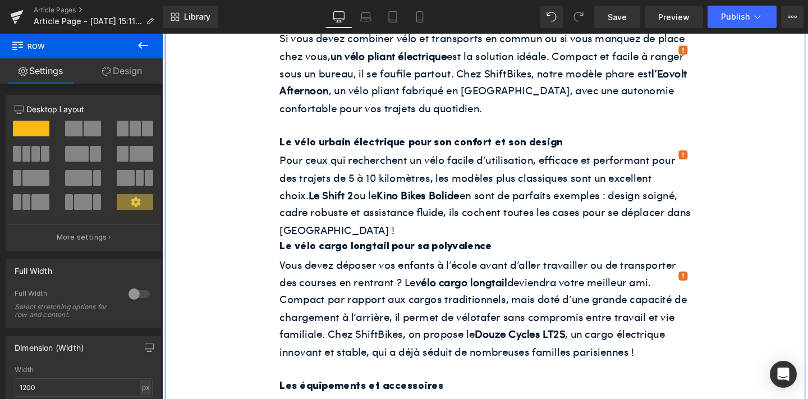
click at [372, 395] on h3 "Les équipements et accessoires" at bounding box center [502, 404] width 432 height 19
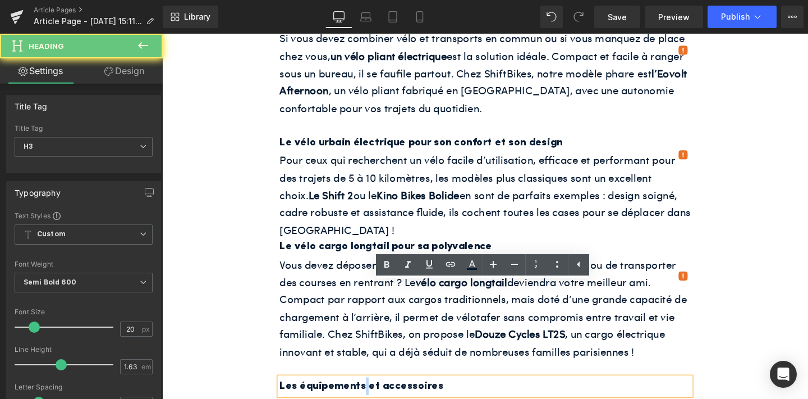
click at [372, 395] on h3 "Les équipements et accessoires" at bounding box center [502, 404] width 432 height 19
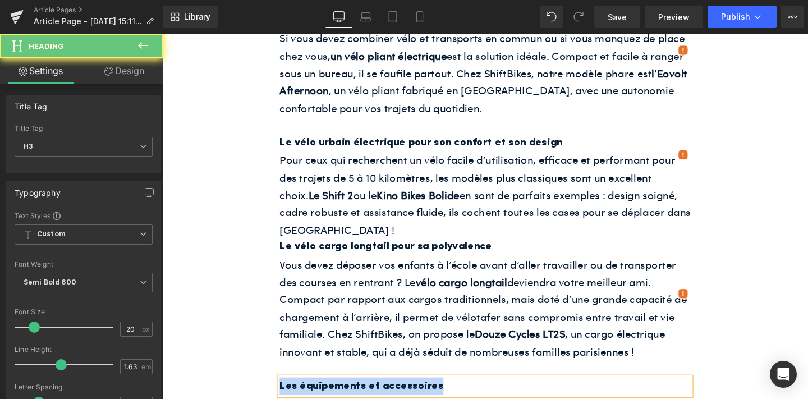
paste div
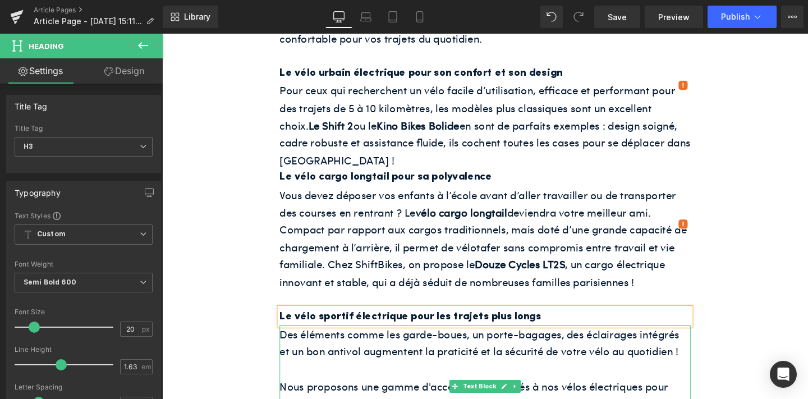
scroll to position [1154, 0]
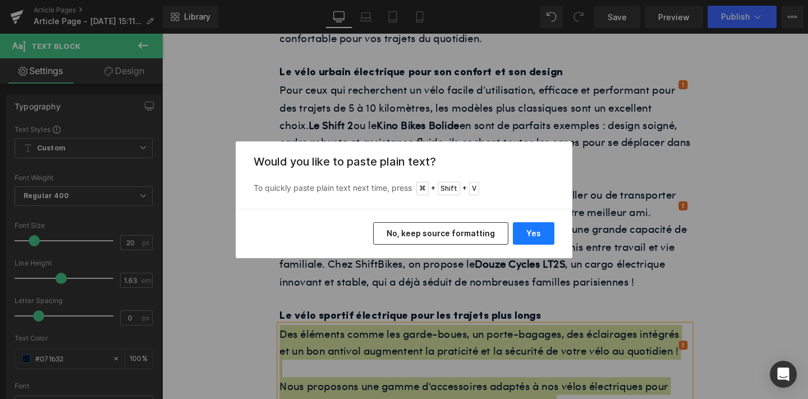
click at [526, 231] on button "Yes" at bounding box center [534, 233] width 42 height 22
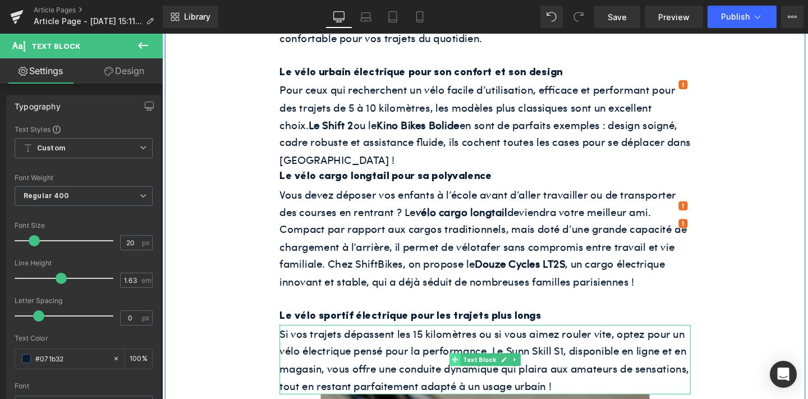
click at [466, 370] on span at bounding box center [470, 376] width 12 height 13
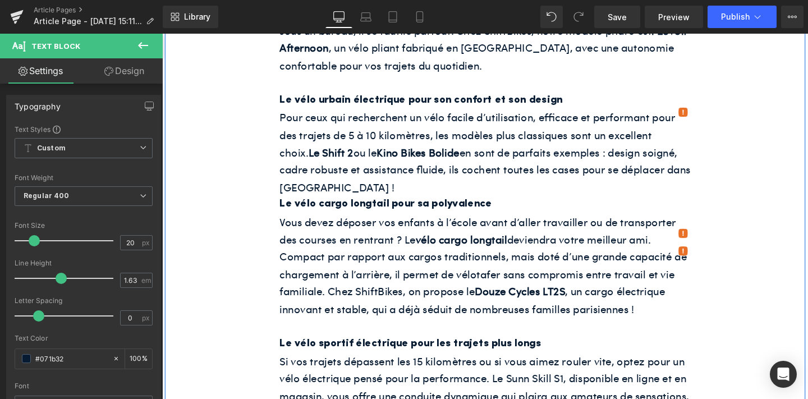
scroll to position [1125, 0]
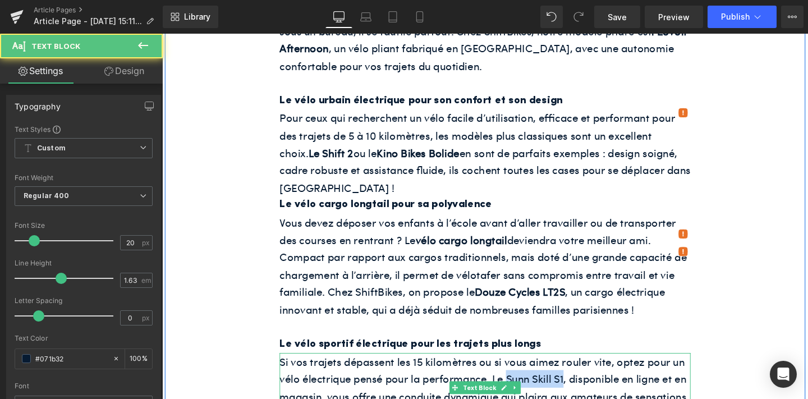
drag, startPoint x: 524, startPoint y: 297, endPoint x: 586, endPoint y: 301, distance: 62.4
click at [586, 369] on p "Si vos trajets dépassent les 15 kilomètres ou si vous aimez rouler vite, optez …" at bounding box center [502, 405] width 432 height 73
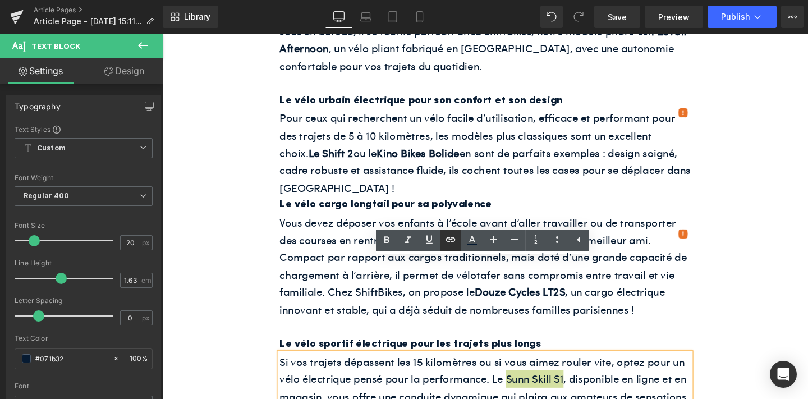
click at [452, 236] on icon at bounding box center [450, 239] width 13 height 13
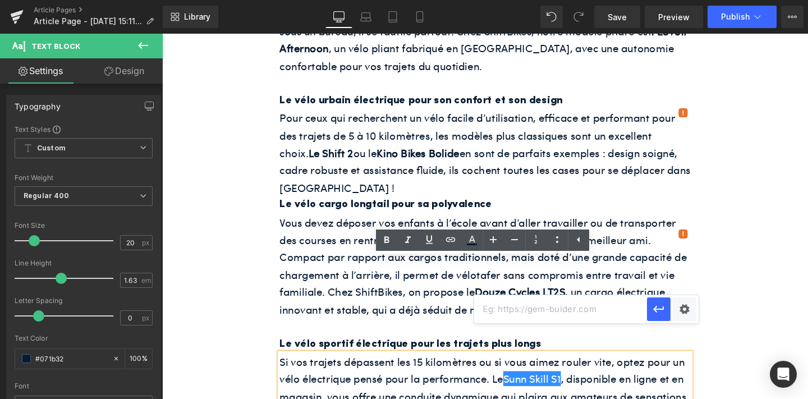
click at [549, 306] on input "text" at bounding box center [560, 309] width 173 height 28
paste input "[URL][DOMAIN_NAME]"
type input "[URL][DOMAIN_NAME]"
click at [651, 306] on button "button" at bounding box center [659, 309] width 24 height 24
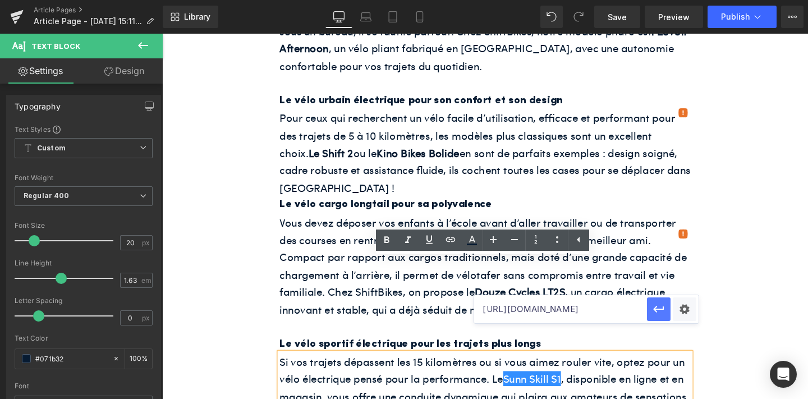
scroll to position [0, 0]
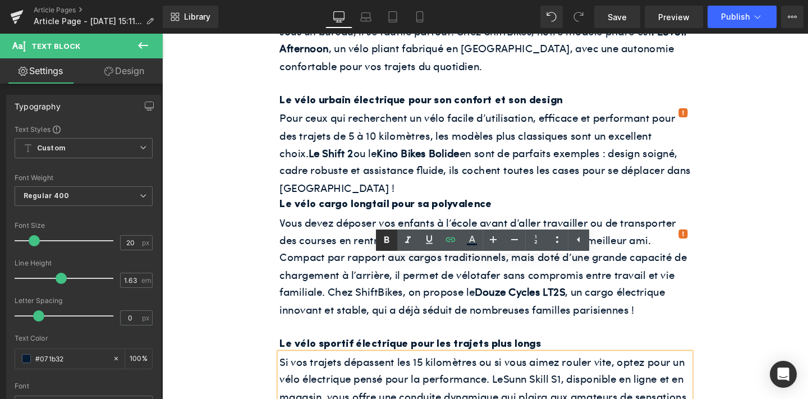
click at [383, 235] on icon at bounding box center [386, 239] width 13 height 13
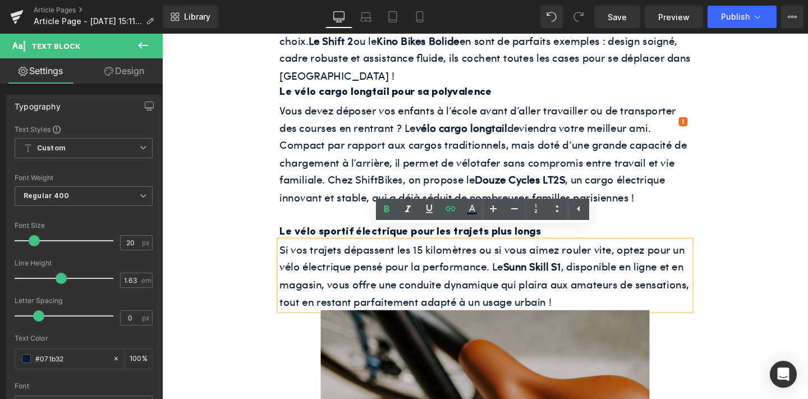
scroll to position [1244, 0]
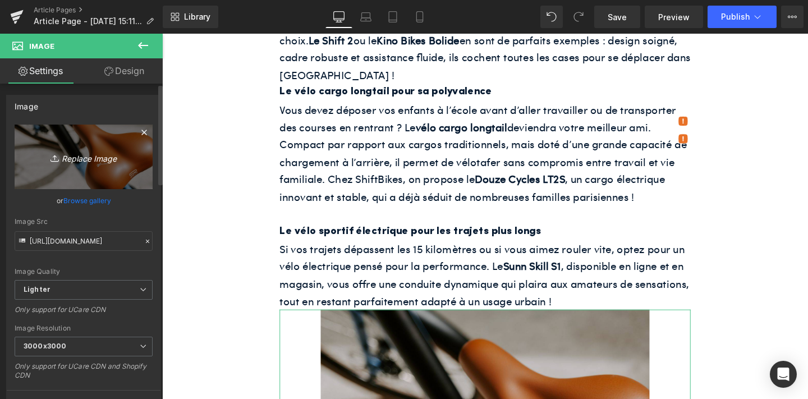
click at [93, 153] on icon "Replace Image" at bounding box center [84, 157] width 90 height 14
type input "C:\fakepath\unnamed-57.png"
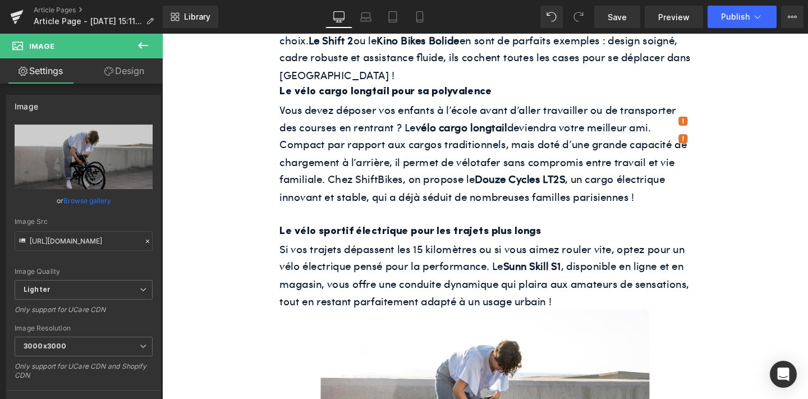
type input "[URL][DOMAIN_NAME]"
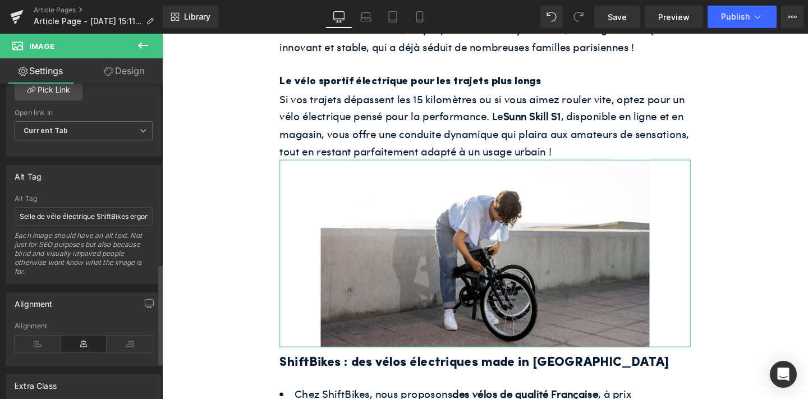
scroll to position [563, 0]
click at [56, 214] on input "Selle de vélo électrique ShiftBikes ergonomique" at bounding box center [84, 217] width 138 height 19
paste input "une femme utilise un vélo pliant pour faire du vélotaf à [GEOGRAPHIC_DATA]"
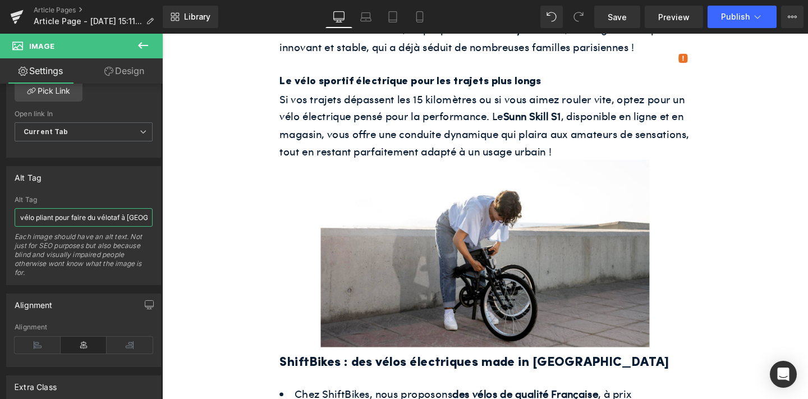
type input "une femme utilise un vélo pliant pour faire du vélotaf à [GEOGRAPHIC_DATA]"
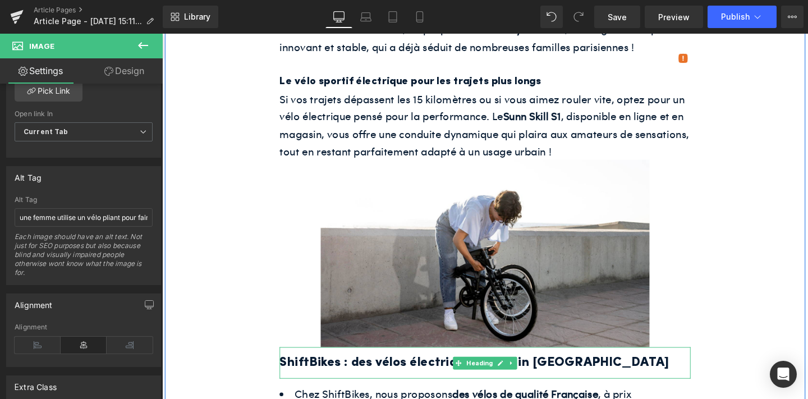
click at [369, 369] on h2 "ShiftBikes : des vélos électriques made in [GEOGRAPHIC_DATA]" at bounding box center [502, 380] width 432 height 22
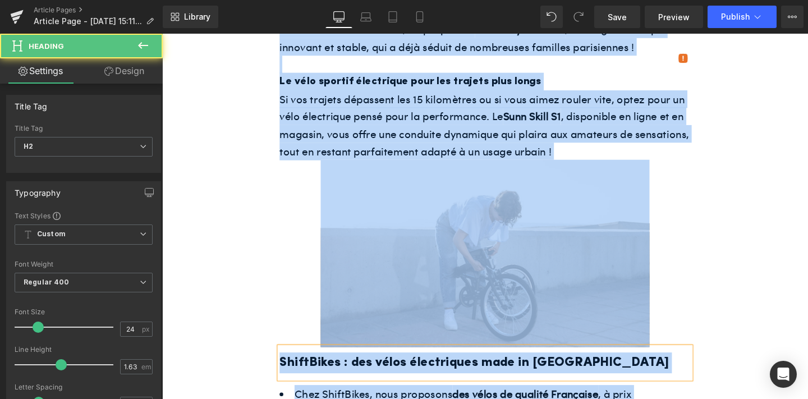
click at [369, 369] on h2 "ShiftBikes : des vélos électriques made in [GEOGRAPHIC_DATA]" at bounding box center [502, 380] width 432 height 22
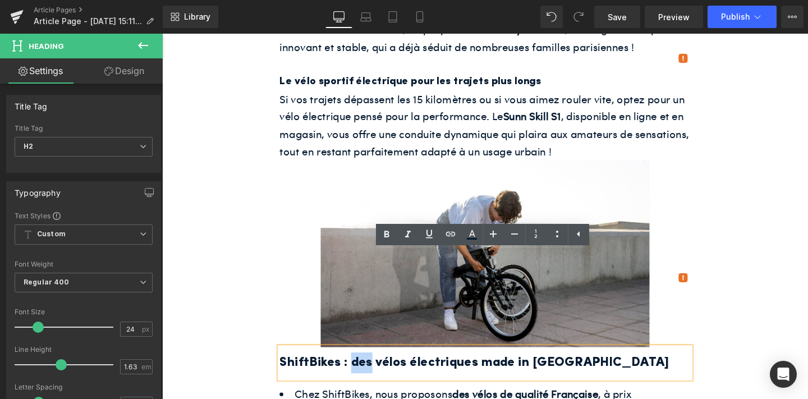
click at [369, 369] on h2 "ShiftBikes : des vélos électriques made in [GEOGRAPHIC_DATA]" at bounding box center [502, 380] width 432 height 22
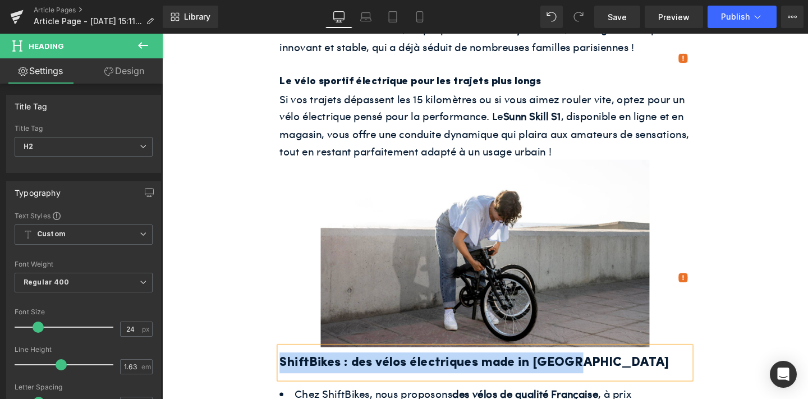
paste div
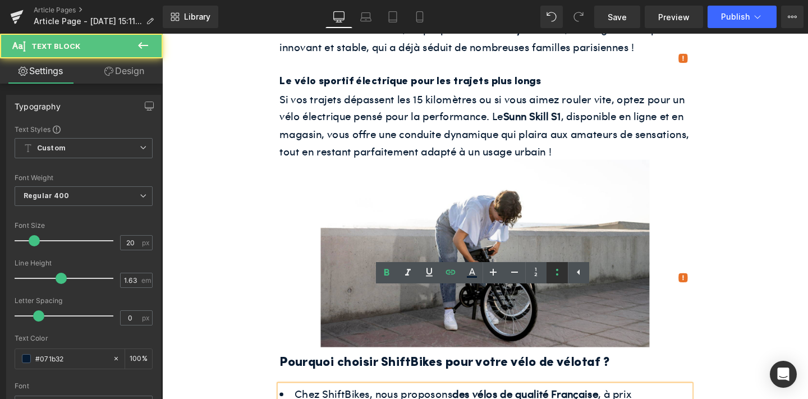
click at [558, 270] on icon at bounding box center [556, 271] width 13 height 13
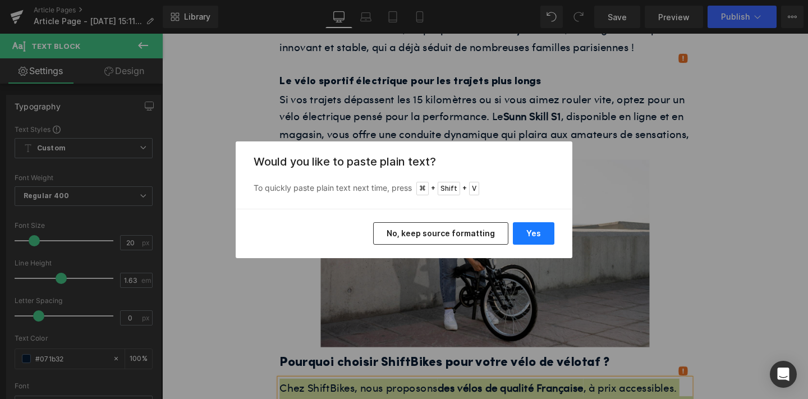
click at [524, 232] on button "Yes" at bounding box center [534, 233] width 42 height 22
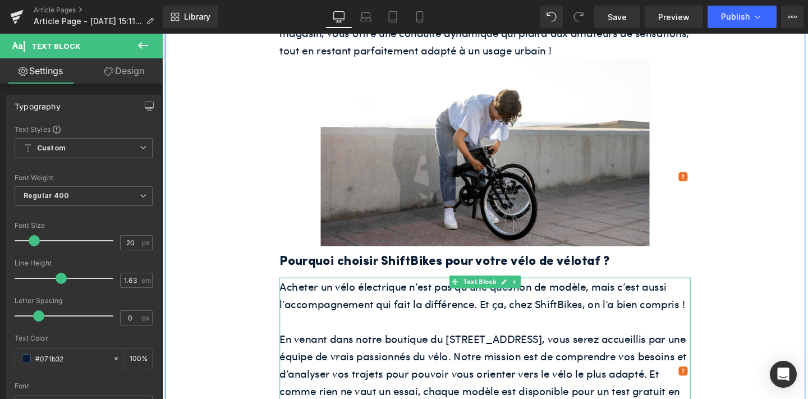
scroll to position [1508, 0]
drag, startPoint x: 312, startPoint y: 328, endPoint x: 383, endPoint y: 329, distance: 70.7
click at [383, 346] on font "En venant dans notre boutique du [STREET_ADDRESS], vous serez accueillis par un…" at bounding box center [500, 390] width 428 height 89
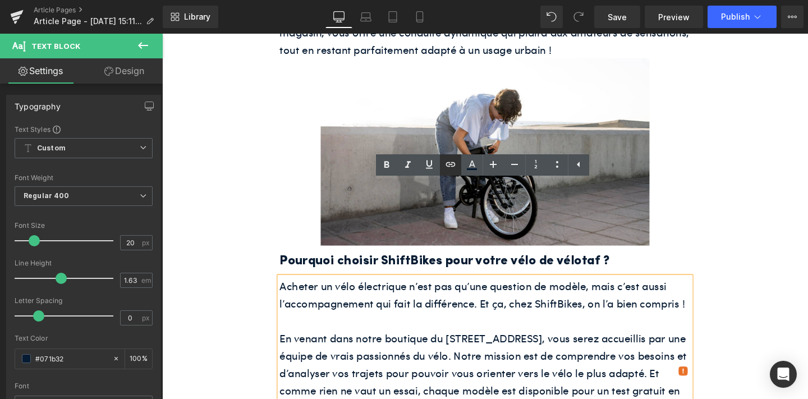
click at [453, 167] on icon at bounding box center [450, 164] width 13 height 13
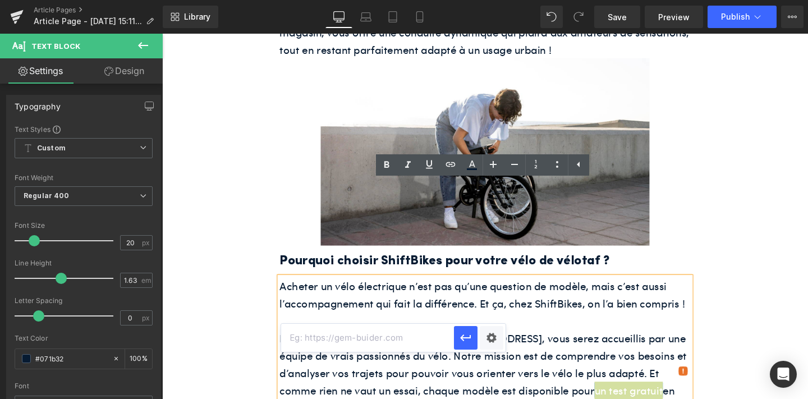
click at [427, 337] on input "text" at bounding box center [367, 338] width 173 height 28
paste input "[URL][DOMAIN_NAME]"
click at [464, 337] on icon "button" at bounding box center [465, 338] width 11 height 7
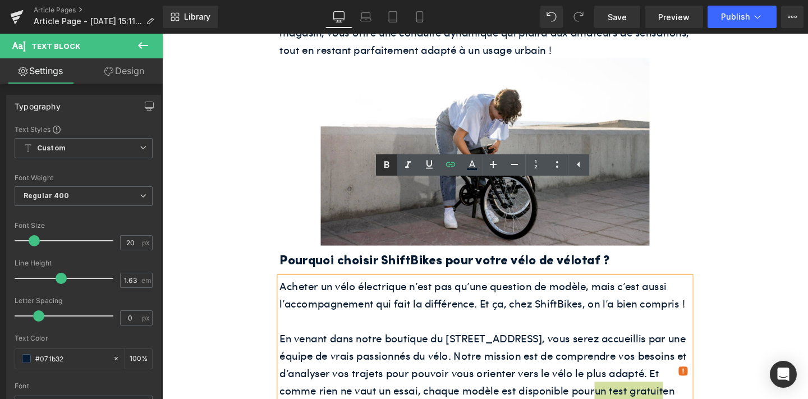
click at [386, 158] on icon at bounding box center [386, 164] width 13 height 13
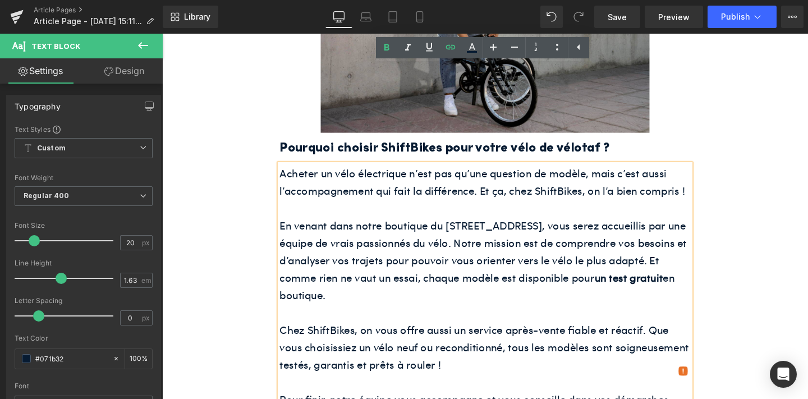
scroll to position [1639, 0]
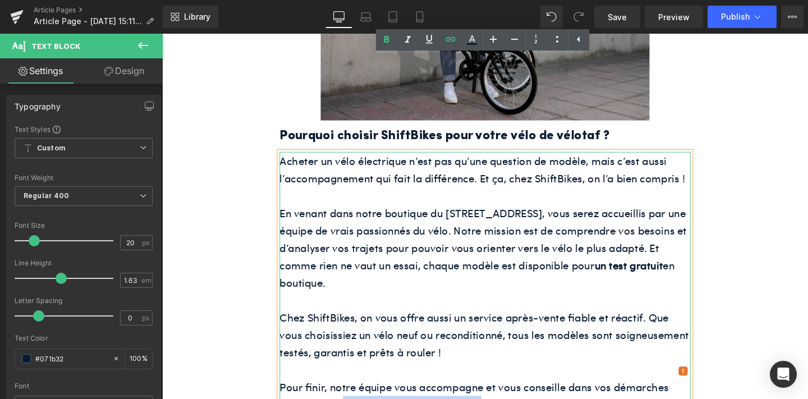
drag, startPoint x: 351, startPoint y: 325, endPoint x: 495, endPoint y: 322, distance: 144.7
click at [450, 38] on icon at bounding box center [450, 39] width 13 height 13
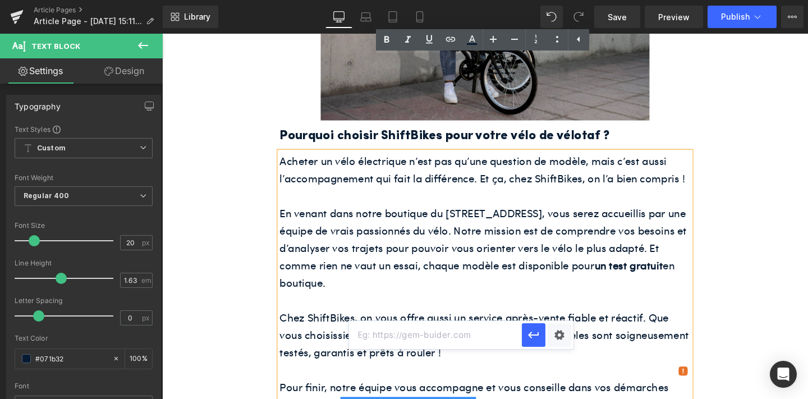
click at [424, 332] on input "text" at bounding box center [435, 335] width 173 height 28
paste input "[URL][DOMAIN_NAME]"
type input "[URL][DOMAIN_NAME]"
click at [537, 330] on icon "button" at bounding box center [533, 334] width 13 height 13
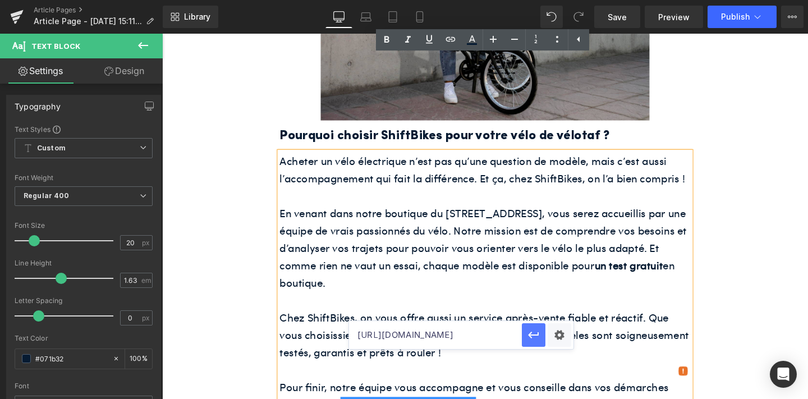
scroll to position [0, 0]
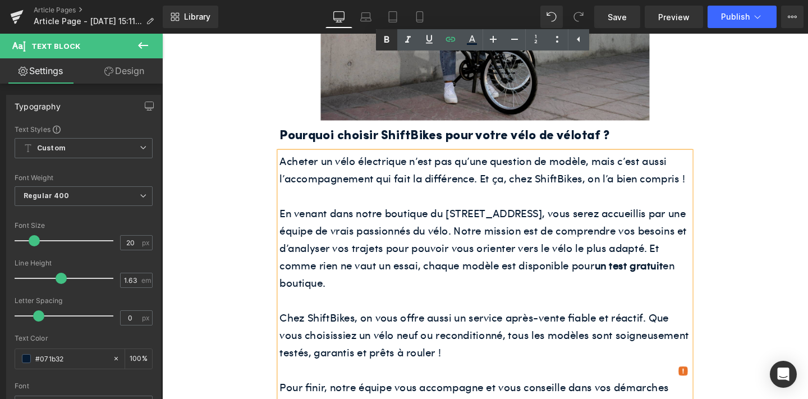
click at [386, 42] on icon at bounding box center [386, 39] width 5 height 7
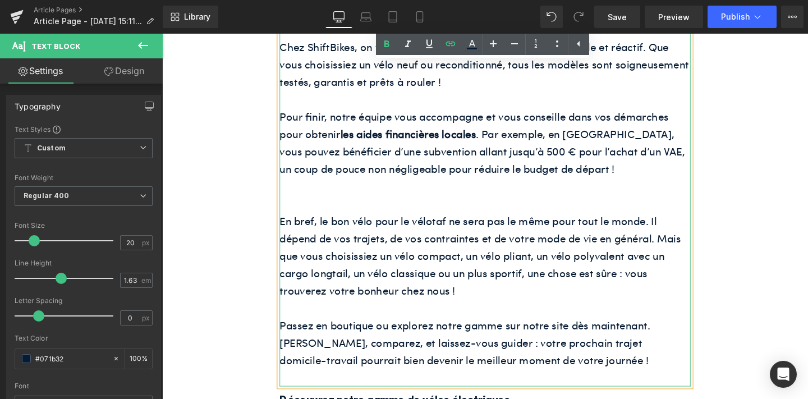
scroll to position [1948, 0]
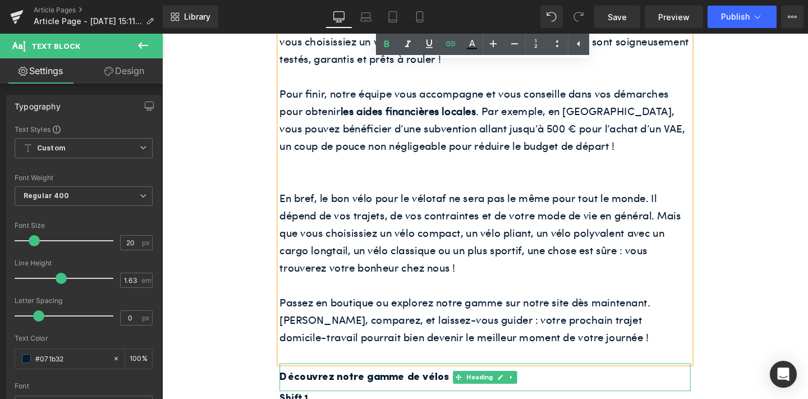
click at [403, 386] on h3 "Découvrez notre gamme de vélos électriques" at bounding box center [502, 395] width 432 height 19
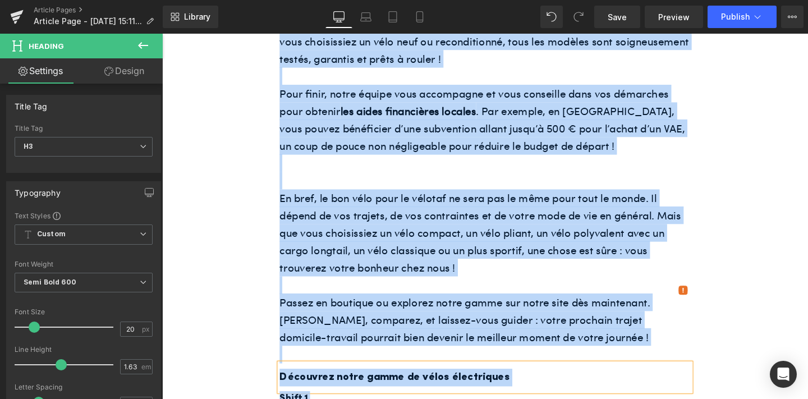
click at [403, 386] on h3 "Découvrez notre gamme de vélos électriques" at bounding box center [502, 395] width 432 height 19
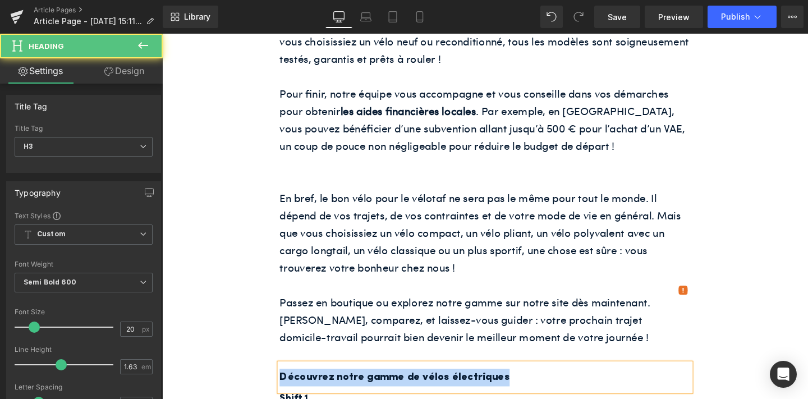
paste div
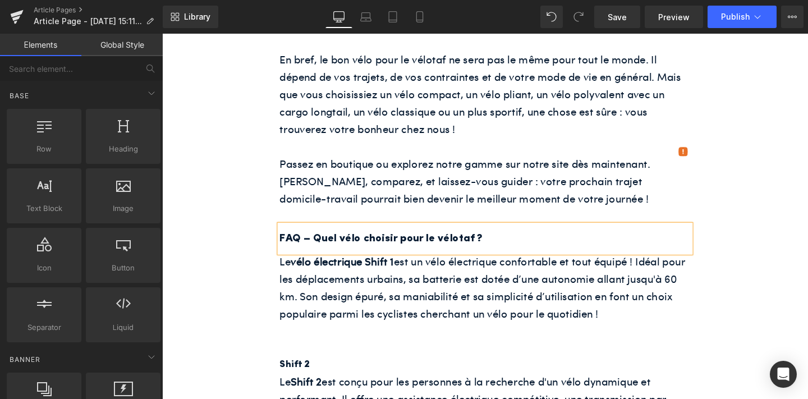
scroll to position [2094, 0]
click at [398, 355] on p at bounding box center [502, 364] width 432 height 19
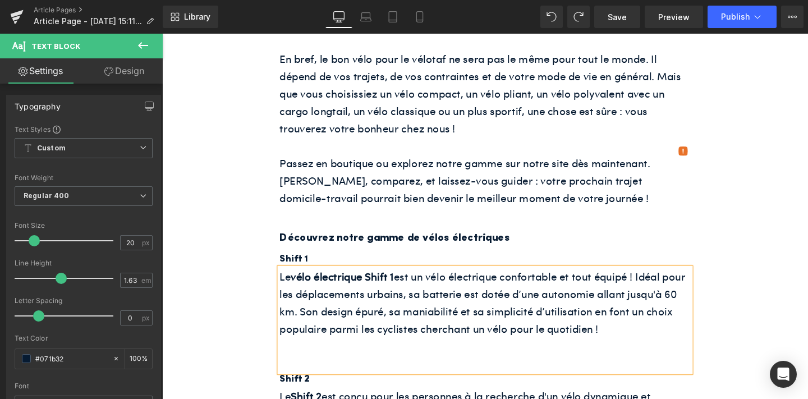
click at [383, 280] on div "Le vélo électrique Shift 1 est un vélo électrique confortable et tout équipé ! …" at bounding box center [502, 335] width 432 height 110
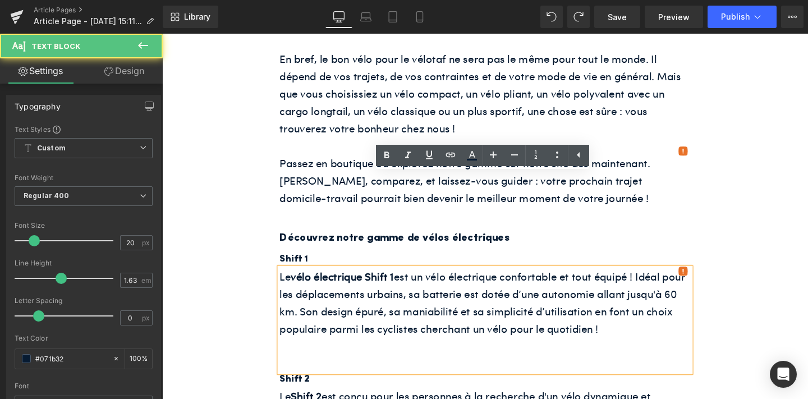
click at [381, 263] on h4 "Shift 1" at bounding box center [502, 271] width 432 height 16
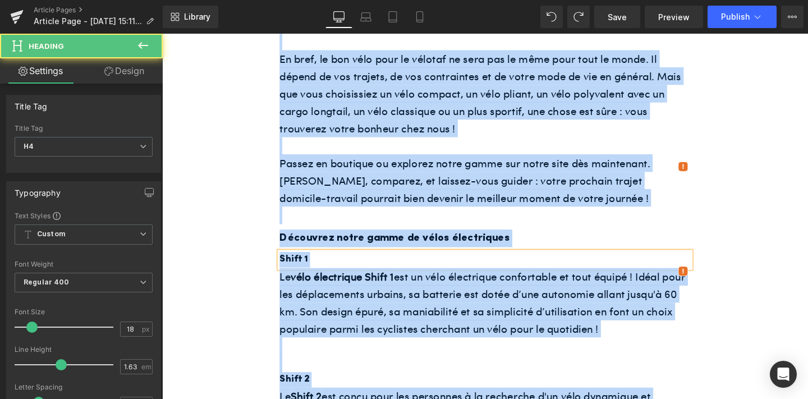
click at [381, 263] on h4 "Shift 1" at bounding box center [502, 271] width 432 height 16
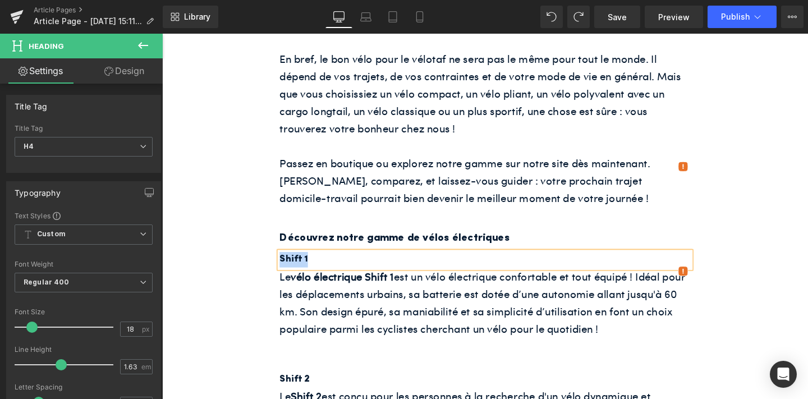
paste div
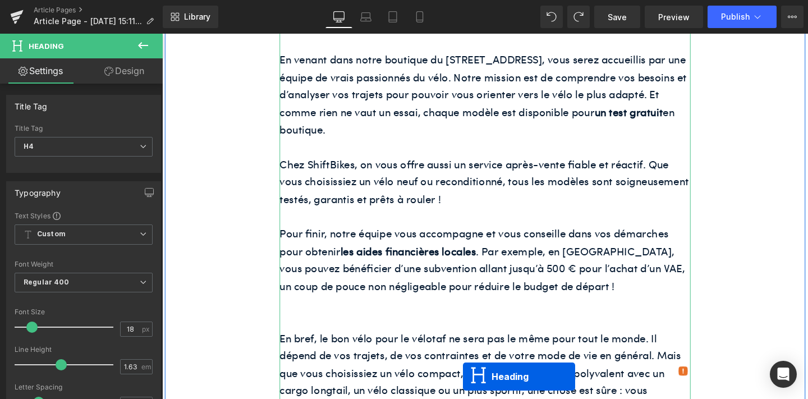
scroll to position [1874, 0]
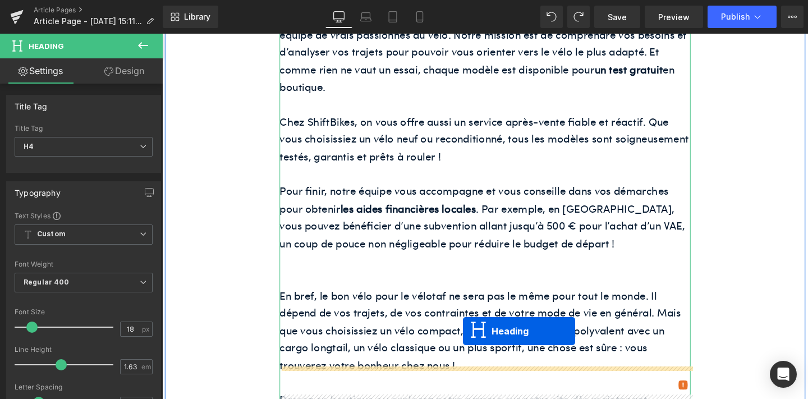
drag, startPoint x: 471, startPoint y: 223, endPoint x: 478, endPoint y: 346, distance: 123.1
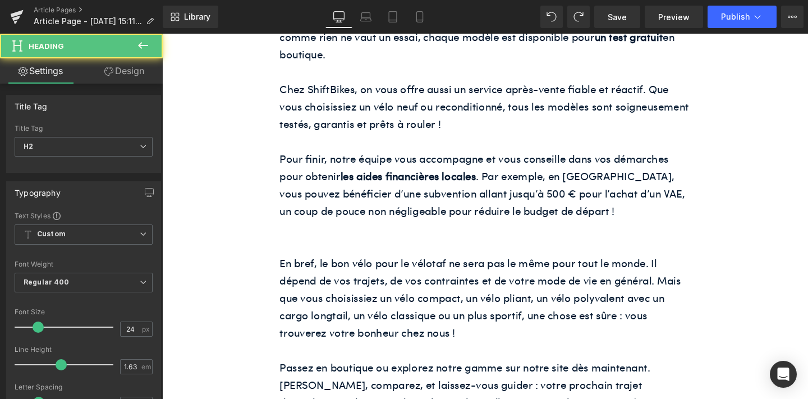
scroll to position [1998, 0]
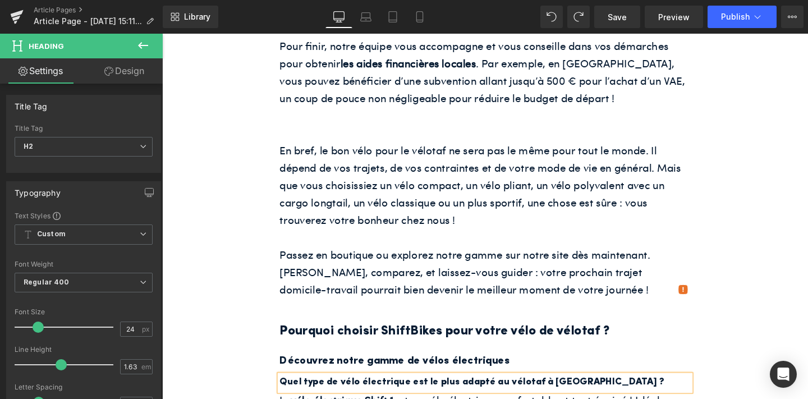
click at [398, 369] on h3 "Découvrez notre gamme de vélos électriques" at bounding box center [502, 378] width 432 height 19
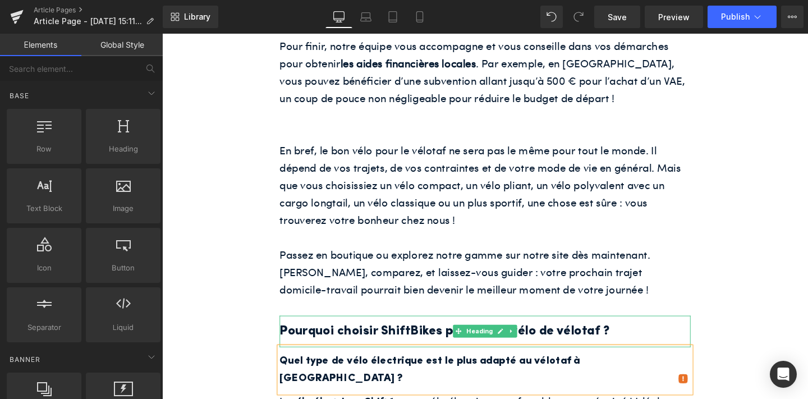
click at [362, 335] on h2 "Pourquoi choisir ShiftBikes pour votre vélo de vélotaf ?" at bounding box center [502, 346] width 432 height 22
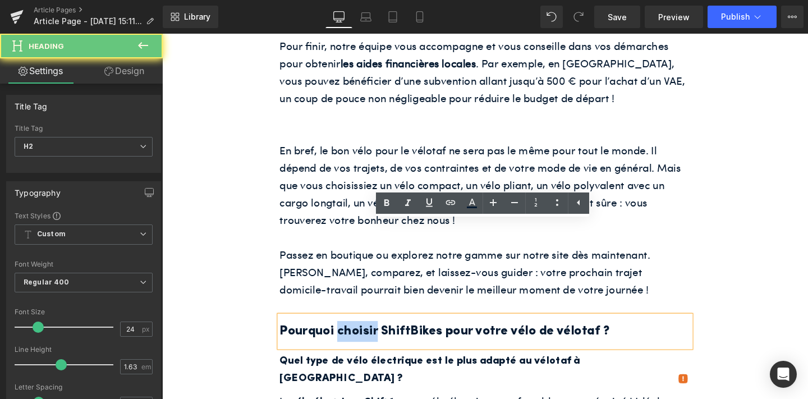
click at [362, 335] on h2 "Pourquoi choisir ShiftBikes pour votre vélo de vélotaf ?" at bounding box center [502, 346] width 432 height 22
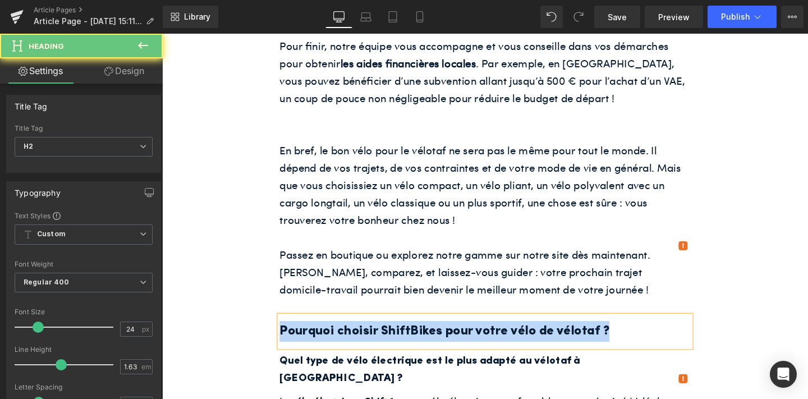
paste div
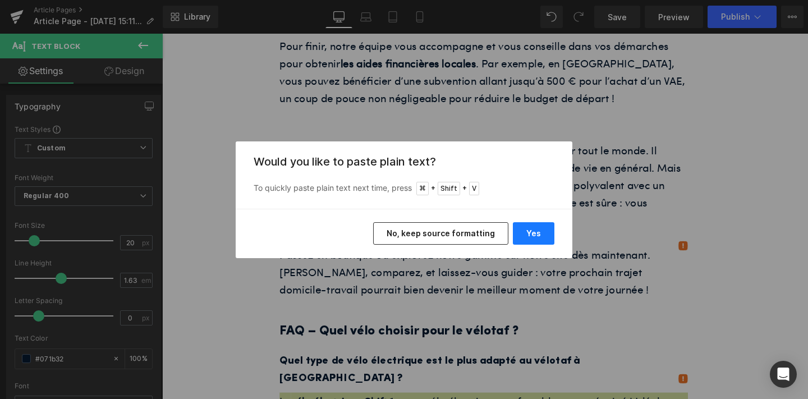
click at [537, 230] on button "Yes" at bounding box center [534, 233] width 42 height 22
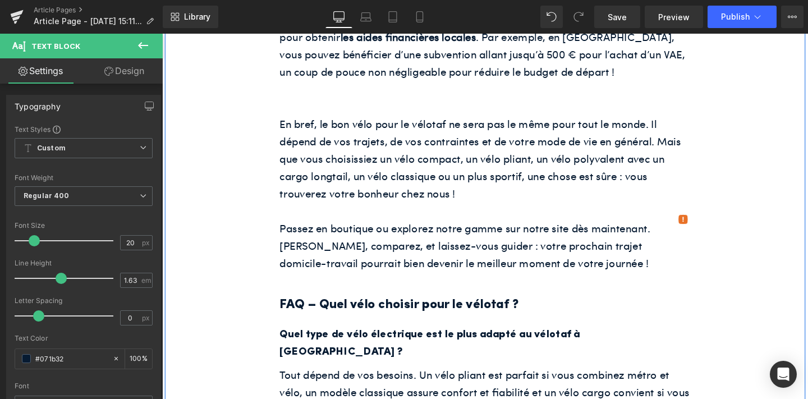
scroll to position [2031, 0]
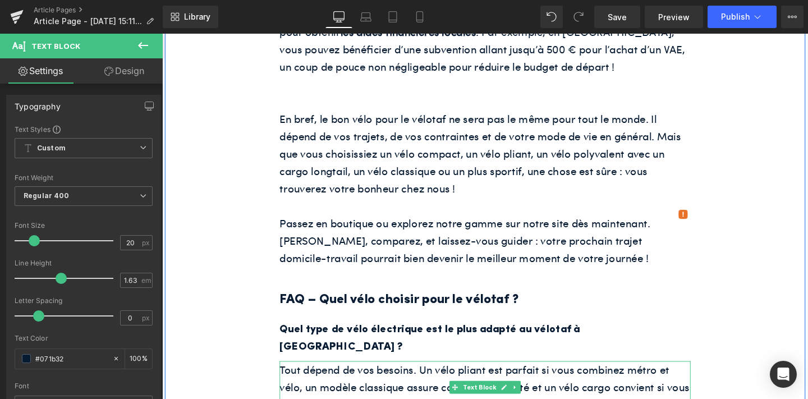
click at [499, 378] on p "Tout dépend de vos besoins. Un vélo pliant est parfait si vous combinez métro e…" at bounding box center [502, 405] width 432 height 55
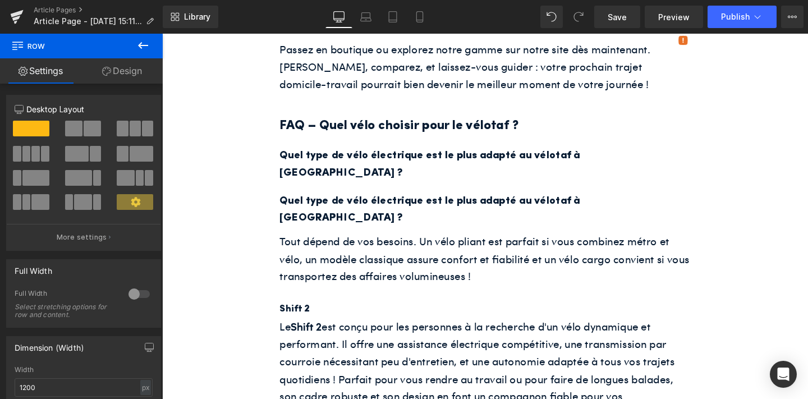
scroll to position [2189, 0]
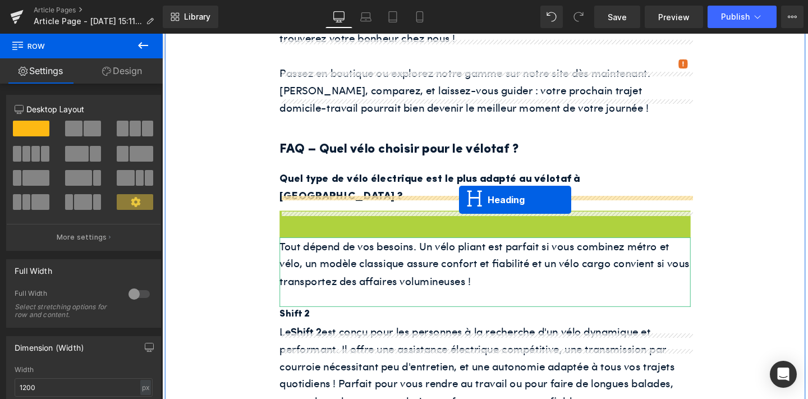
drag, startPoint x: 472, startPoint y: 113, endPoint x: 474, endPoint y: 208, distance: 94.8
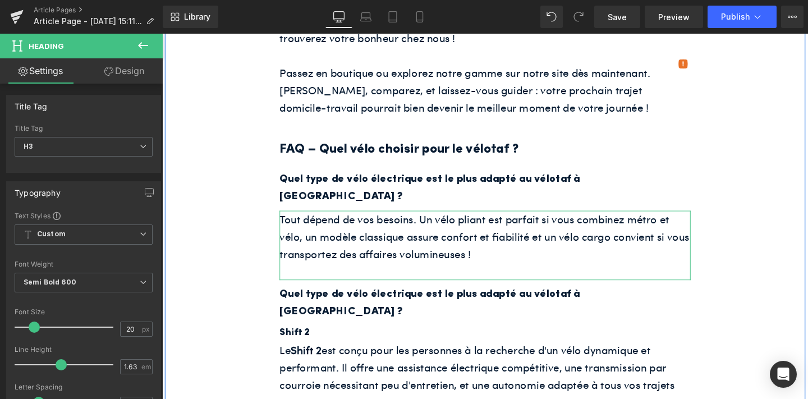
click at [306, 340] on h4 "Shift 2" at bounding box center [502, 348] width 432 height 16
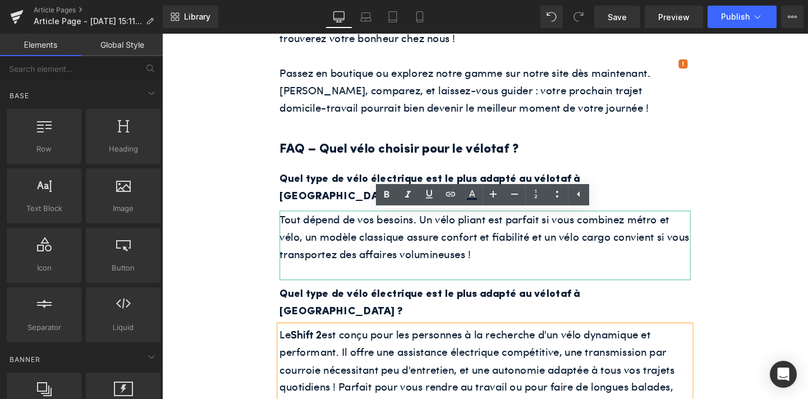
click at [363, 298] on h3 "Quel type de vélo électrique est le plus adapté au vélotaf à [GEOGRAPHIC_DATA] ?" at bounding box center [502, 316] width 432 height 36
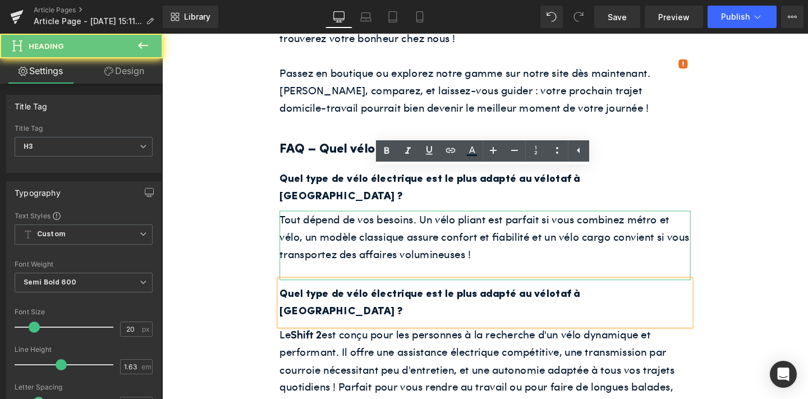
click at [363, 298] on h3 "Quel type de vélo électrique est le plus adapté au vélotaf à [GEOGRAPHIC_DATA] ?" at bounding box center [502, 316] width 432 height 36
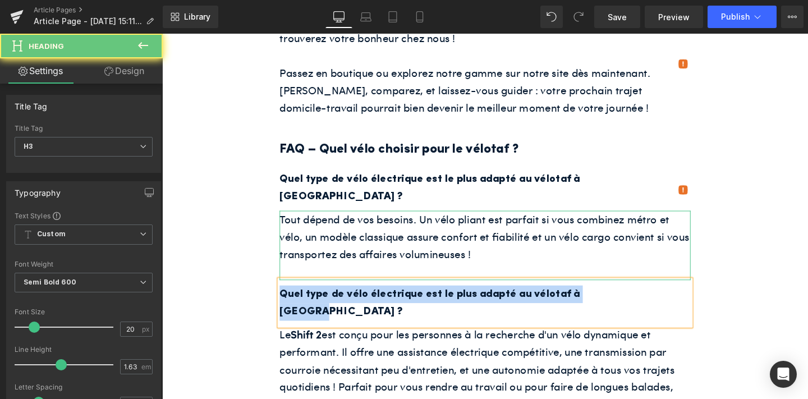
paste div
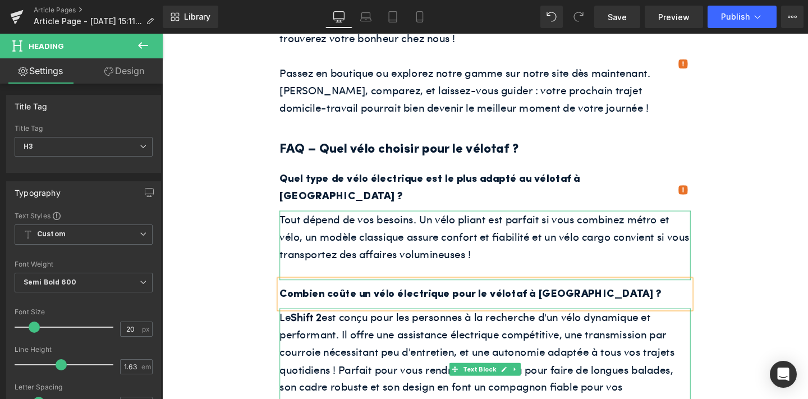
click at [406, 323] on p "Le Shift 2 est conçu pour les personnes à la recherche d'un vélo dynamique et p…" at bounding box center [502, 378] width 432 height 110
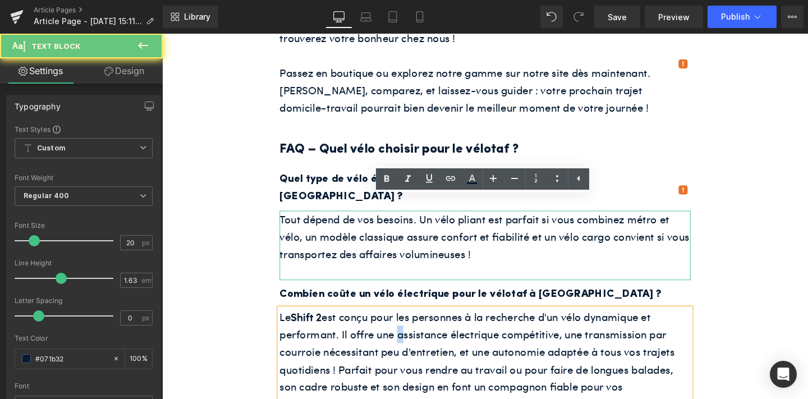
click at [406, 323] on p "Le Shift 2 est conçu pour les personnes à la recherche d'un vélo dynamique et p…" at bounding box center [502, 378] width 432 height 110
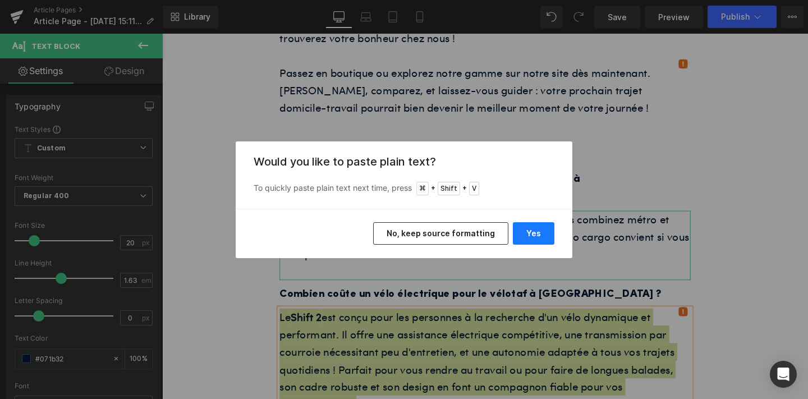
click at [524, 230] on button "Yes" at bounding box center [534, 233] width 42 height 22
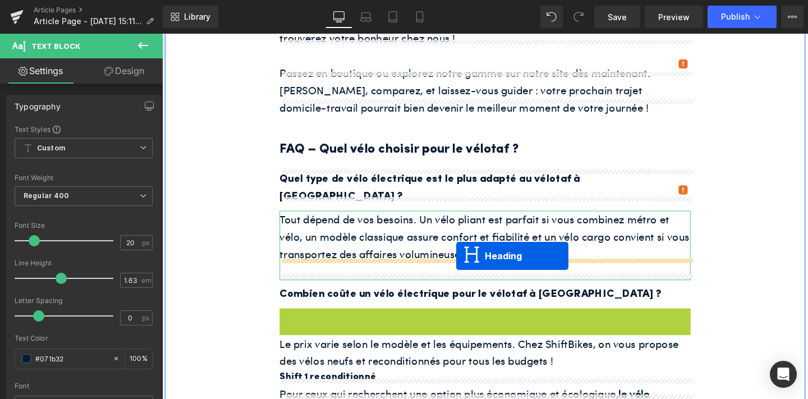
drag, startPoint x: 471, startPoint y: 222, endPoint x: 471, endPoint y: 267, distance: 44.9
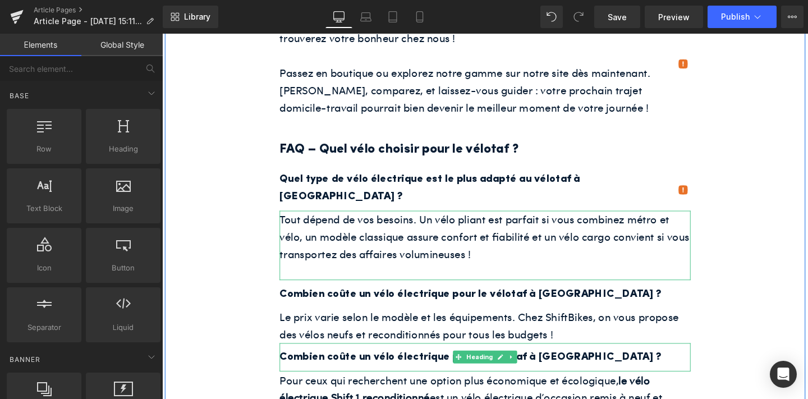
click at [427, 365] on h3 "Combien coûte un vélo électrique pour le vélotaf à [GEOGRAPHIC_DATA] ?" at bounding box center [502, 374] width 432 height 19
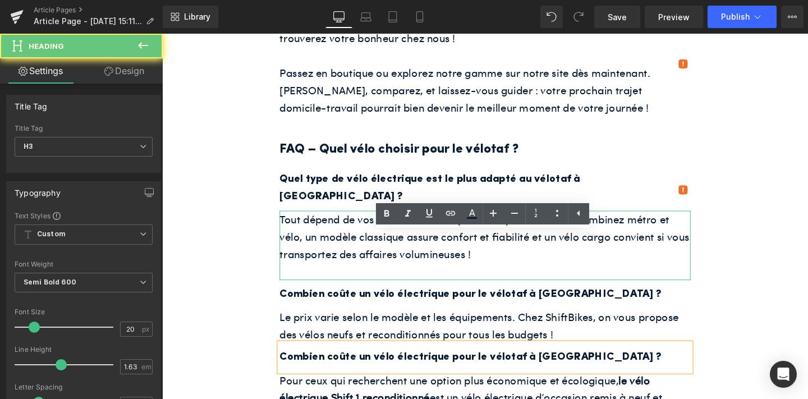
click at [427, 365] on h3 "Combien coûte un vélo électrique pour le vélotaf à [GEOGRAPHIC_DATA] ?" at bounding box center [502, 374] width 432 height 19
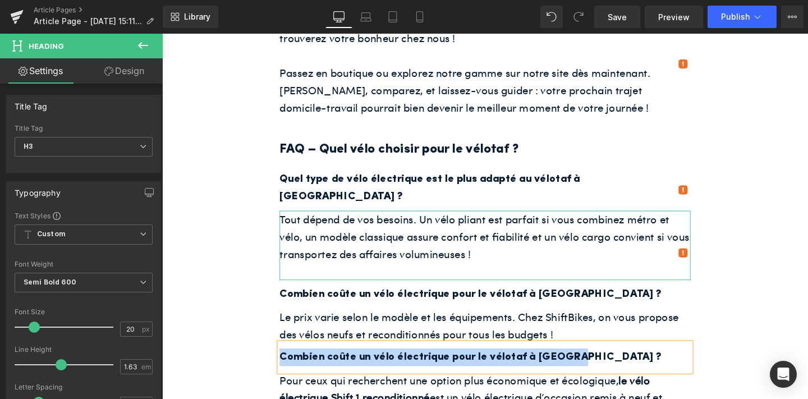
paste div
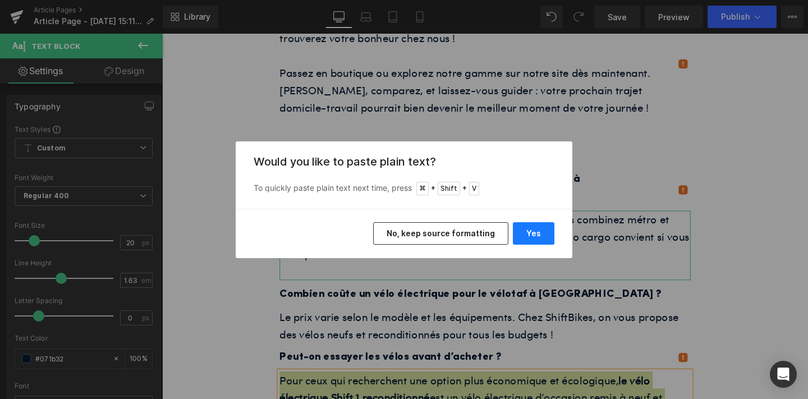
click at [542, 233] on button "Yes" at bounding box center [534, 233] width 42 height 22
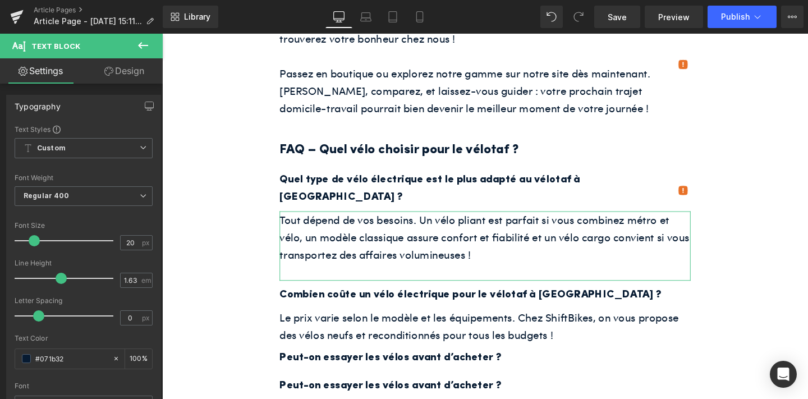
drag, startPoint x: 640, startPoint y: 334, endPoint x: 494, endPoint y: 314, distance: 147.8
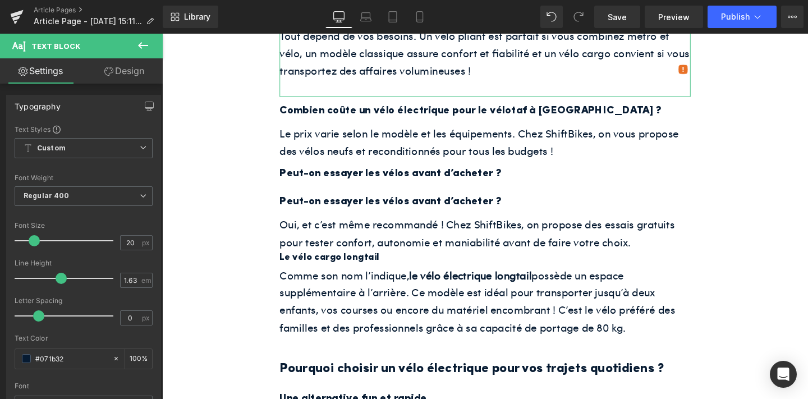
scroll to position [2357, 0]
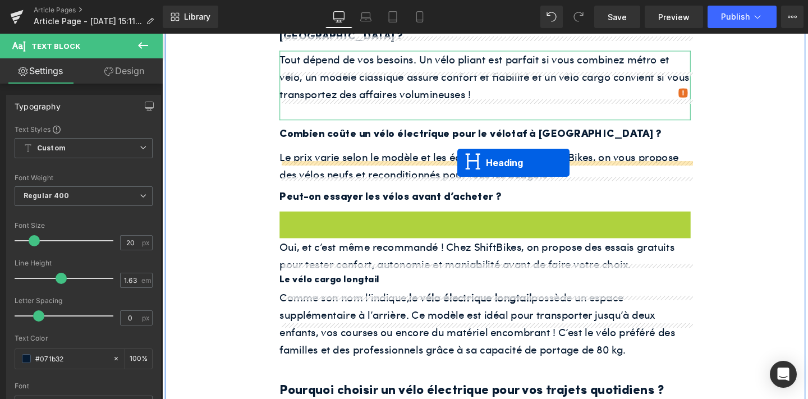
drag, startPoint x: 472, startPoint y: 117, endPoint x: 472, endPoint y: 169, distance: 52.2
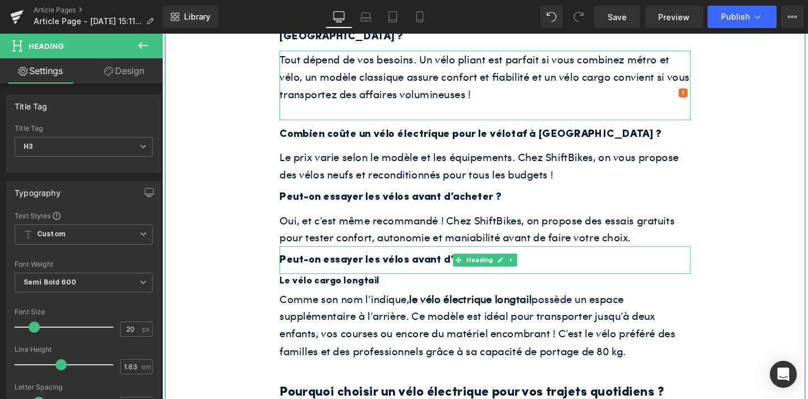
click at [378, 286] on h4 "Le vélo cargo longtail" at bounding box center [502, 294] width 432 height 16
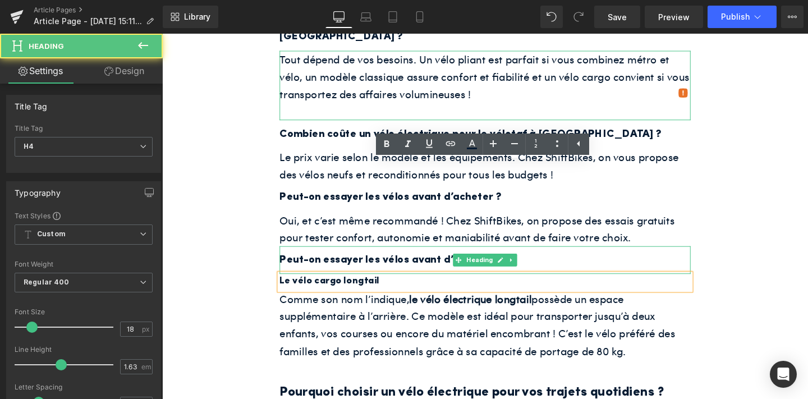
click at [416, 303] on p "Comme son nom l’indique, le vélo électrique longtail possède un espace suppléme…" at bounding box center [502, 339] width 432 height 73
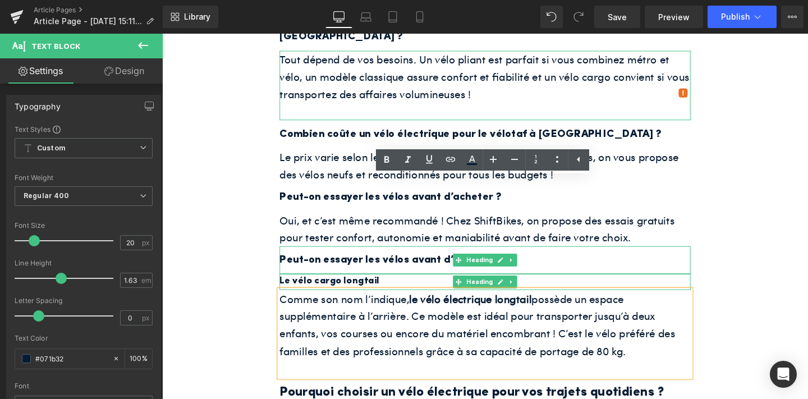
click at [371, 286] on h4 "Le vélo cargo longtail" at bounding box center [502, 294] width 432 height 16
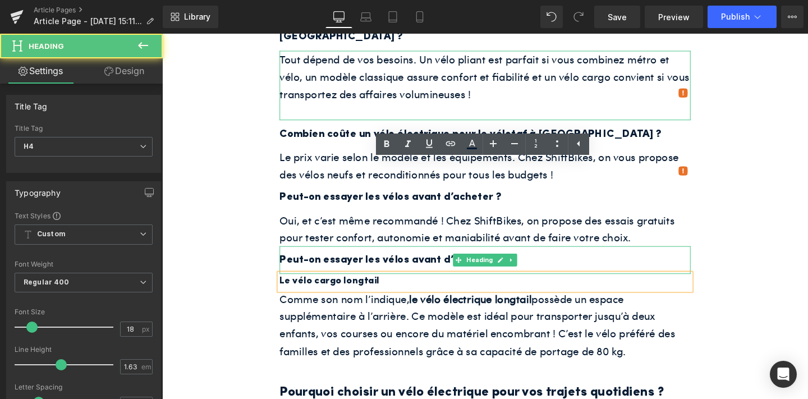
click at [458, 303] on p "Comme son nom l’indique, le vélo électrique longtail possède un espace suppléme…" at bounding box center [502, 339] width 432 height 73
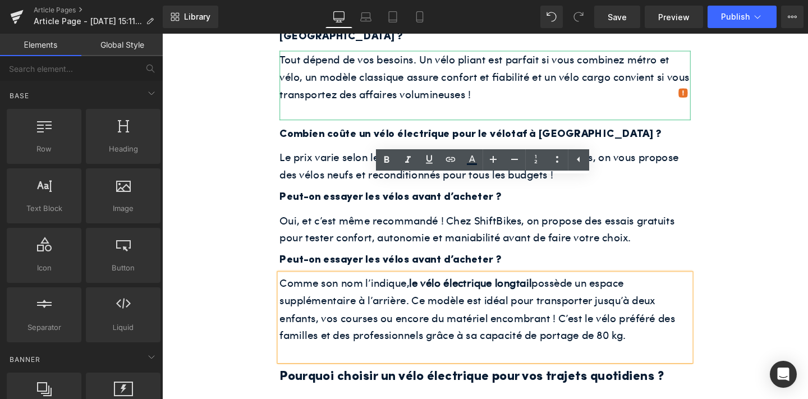
click at [347, 286] on p "Comme son nom l’indique, le vélo électrique longtail possède un espace suppléme…" at bounding box center [502, 322] width 432 height 73
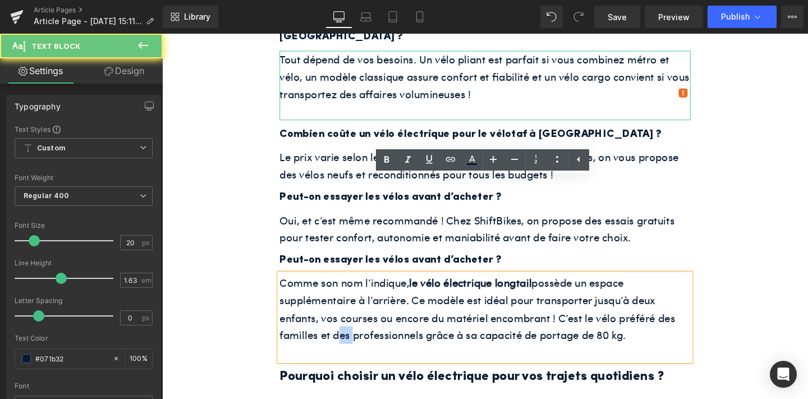
click at [347, 286] on p "Comme son nom l’indique, le vélo électrique longtail possède un espace suppléme…" at bounding box center [502, 322] width 432 height 73
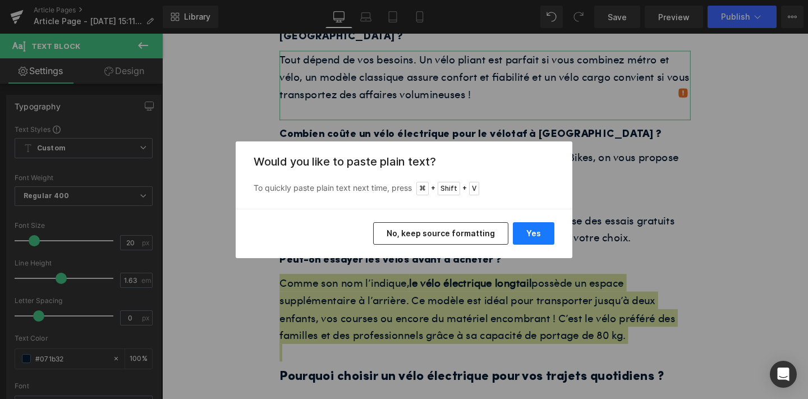
click at [526, 232] on button "Yes" at bounding box center [534, 233] width 42 height 22
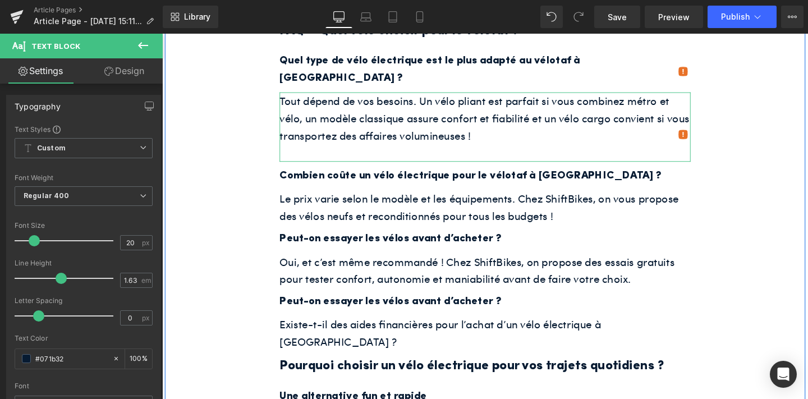
scroll to position [2293, 0]
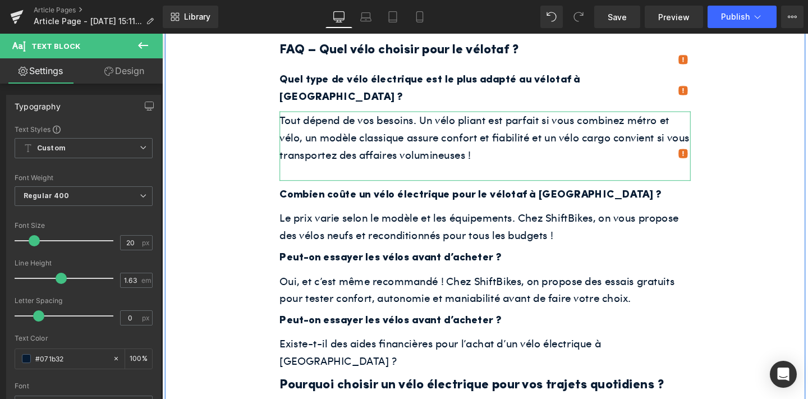
click at [371, 326] on h3 "Peut-on essayer les vélos avant d’acheter ?" at bounding box center [502, 335] width 432 height 19
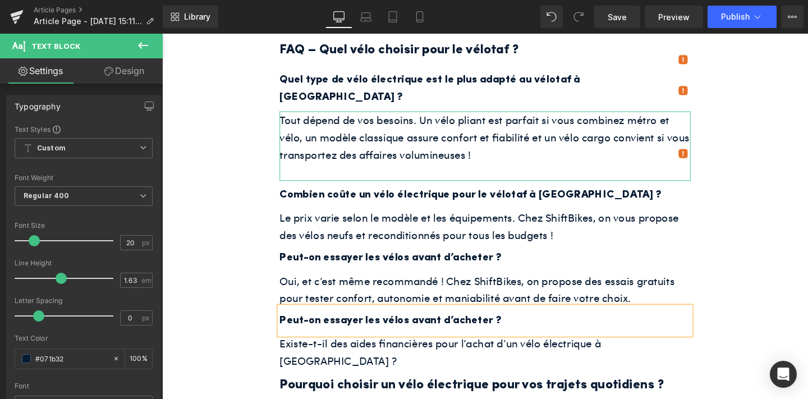
click at [371, 326] on h3 "Peut-on essayer les vélos avant d’acheter ?" at bounding box center [502, 335] width 432 height 19
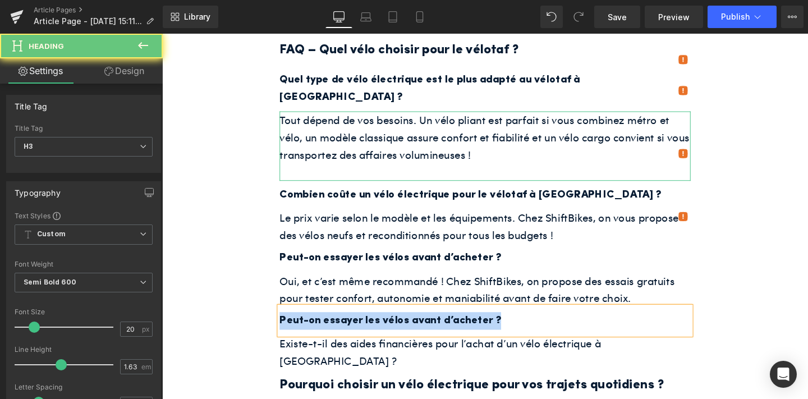
paste div
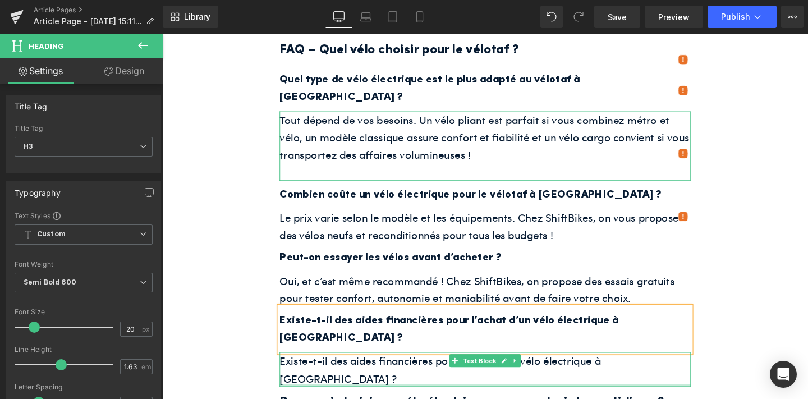
click at [353, 369] on p "Existe-t-il des aides financières pour l’achat d’un vélo électrique à [GEOGRAPH…" at bounding box center [502, 387] width 432 height 36
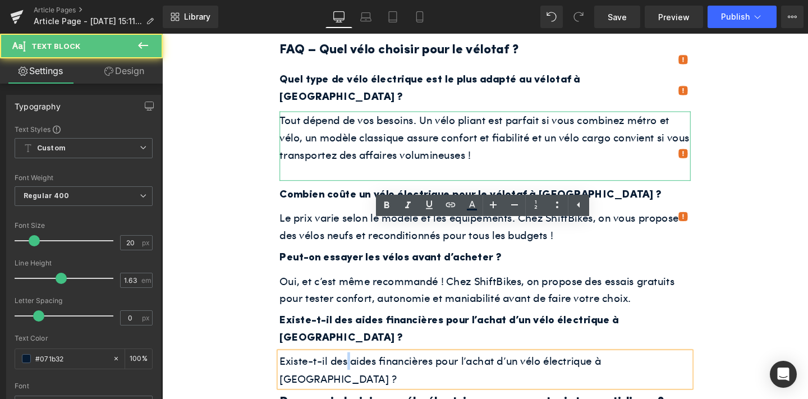
click at [353, 369] on p "Existe-t-il des aides financières pour l’achat d’un vélo électrique à [GEOGRAPH…" at bounding box center [502, 387] width 432 height 36
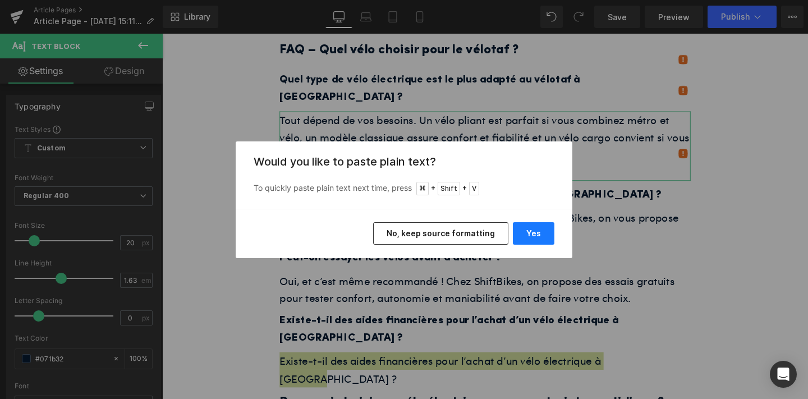
click at [544, 233] on button "Yes" at bounding box center [534, 233] width 42 height 22
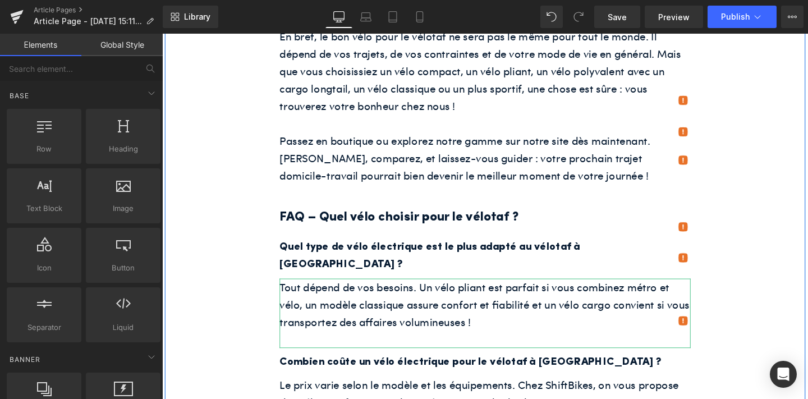
scroll to position [2065, 0]
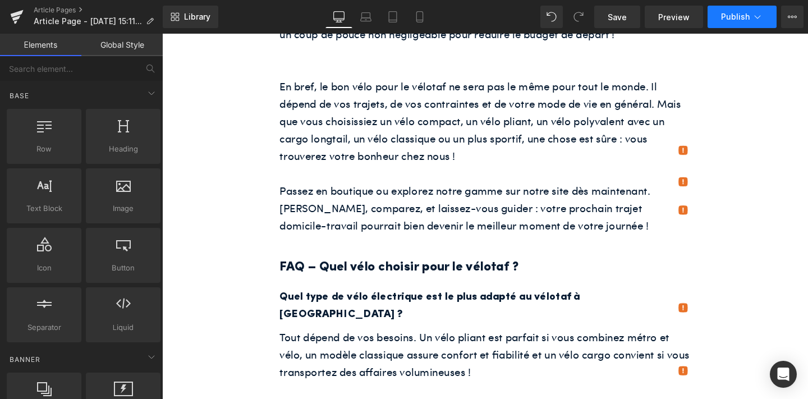
click at [735, 16] on span "Publish" at bounding box center [735, 16] width 29 height 9
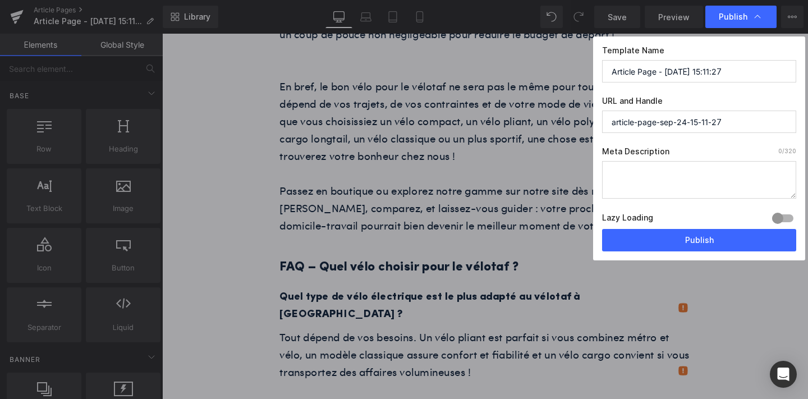
click at [629, 169] on textarea at bounding box center [699, 180] width 194 height 38
paste textarea "Envie de vous lancer dans le vélotaf à [GEOGRAPHIC_DATA] ? On vous aide à chois…"
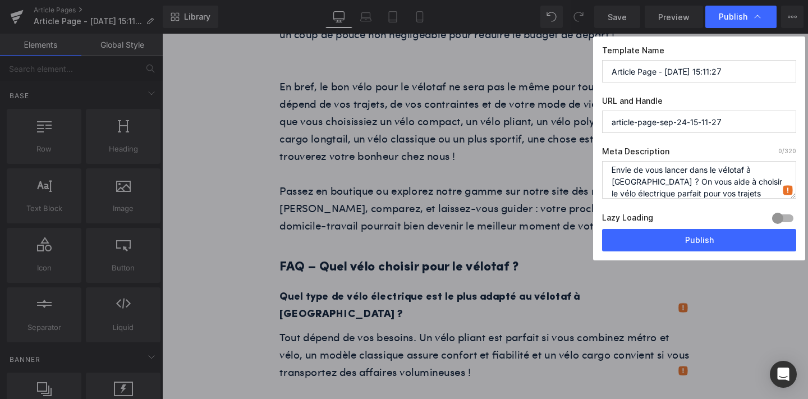
scroll to position [4, 0]
type textarea "Envie de vous lancer dans le vélotaf à [GEOGRAPHIC_DATA] ? On vous aide à chois…"
click at [629, 125] on input "article-page-sep-24-15-11-27" at bounding box center [699, 122] width 194 height 22
paste input "Quel vélo choisir pour faire du vélotaf à [GEOGRAPHIC_DATA] ?"
type input "quel-vélo-choisir-pour-faire-du-vélotaf-à-[GEOGRAPHIC_DATA]-"
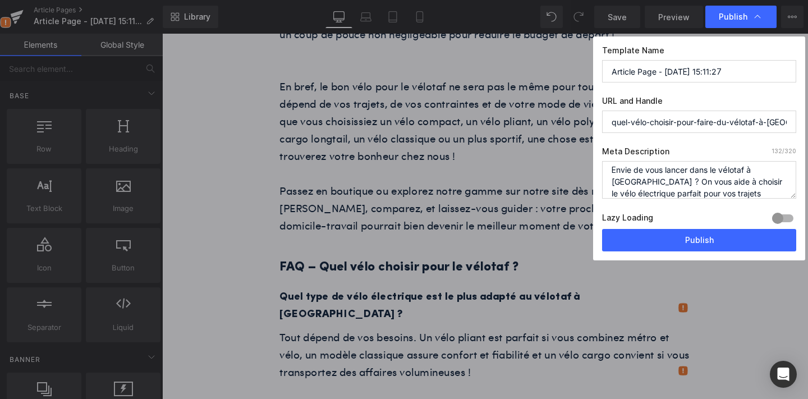
click at [652, 70] on input "Article Page - [DATE] 15:11:27" at bounding box center [699, 71] width 194 height 22
paste input "Quel vélo choisir pour faire du vélotaf à [GEOGRAPHIC_DATA] ?"
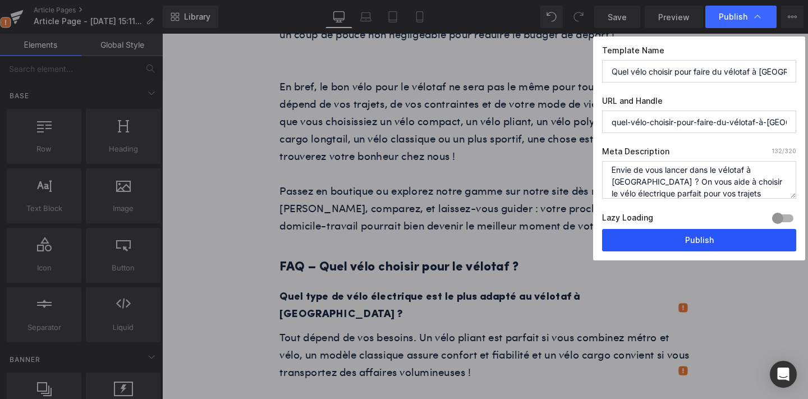
type input "Quel vélo choisir pour faire du vélotaf à [GEOGRAPHIC_DATA] ?"
click at [663, 240] on button "Publish" at bounding box center [699, 240] width 194 height 22
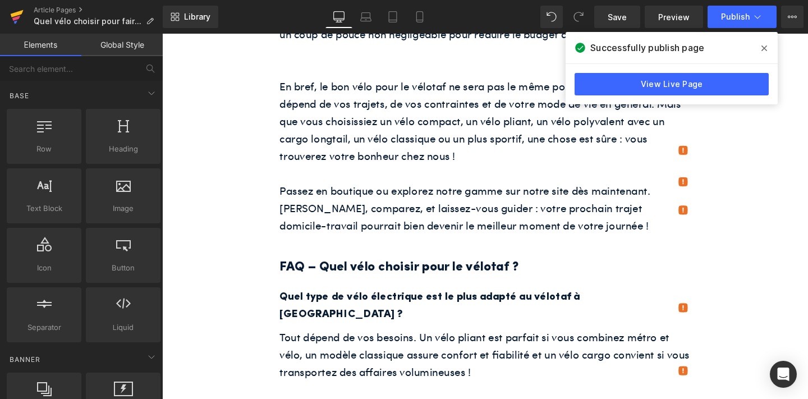
click at [9, 12] on link at bounding box center [17, 17] width 34 height 34
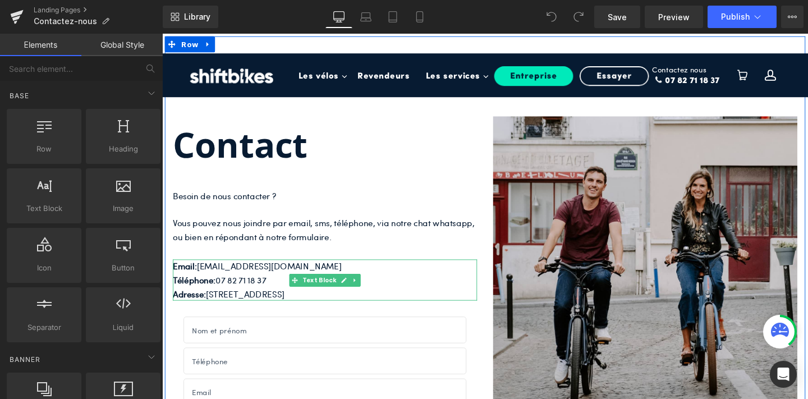
click at [239, 305] on p "Adresse: 3 place de l''Hôtel de Ville, 75004 PARIS" at bounding box center [333, 307] width 320 height 15
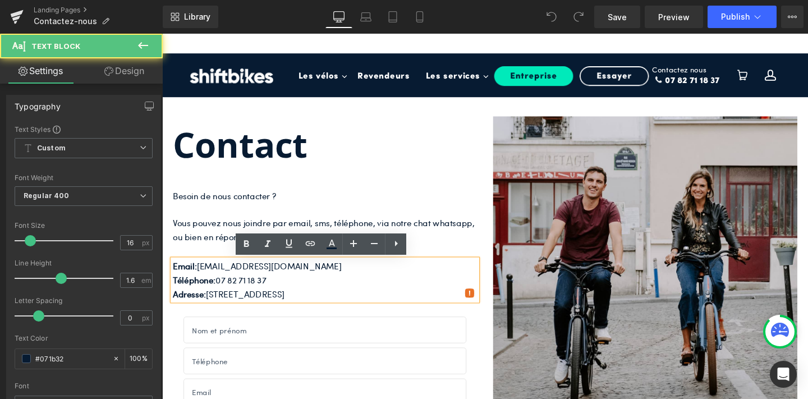
drag, startPoint x: 375, startPoint y: 306, endPoint x: 368, endPoint y: 306, distance: 7.3
click at [368, 306] on p "Adresse: 3 place de l''Hôtel de Ville, 75004 PARIS" at bounding box center [333, 307] width 320 height 15
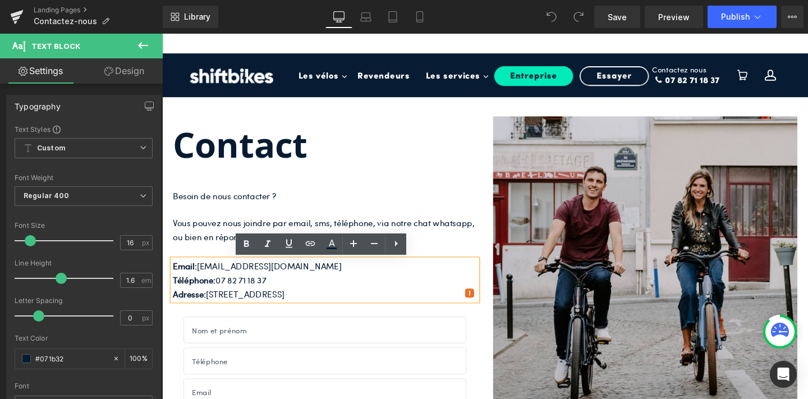
click at [264, 302] on p "Adresse: 3 place de l''Hôtel de Ville, 75004 PARIS" at bounding box center [333, 307] width 320 height 15
click at [214, 303] on p "Adresse: 3 place de l''Hôtel de Ville, 75004 PARIS" at bounding box center [333, 307] width 320 height 15
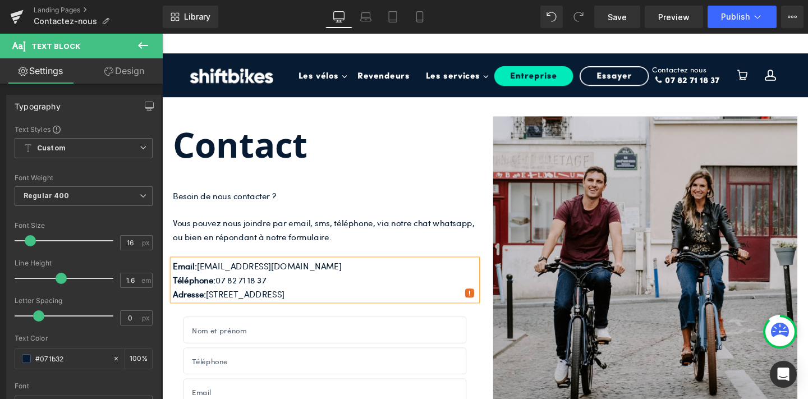
click at [351, 307] on p "Adresse: 37 place de l''Hôtel de Ville, 75004 PARIS" at bounding box center [333, 307] width 320 height 15
drag, startPoint x: 318, startPoint y: 305, endPoint x: 223, endPoint y: 310, distance: 95.5
click at [223, 310] on p "Adresse: 37 place de l''Hôtel de Ville, 75011 PARIS" at bounding box center [333, 307] width 320 height 15
click at [418, 17] on icon at bounding box center [419, 16] width 11 height 11
type input "100"
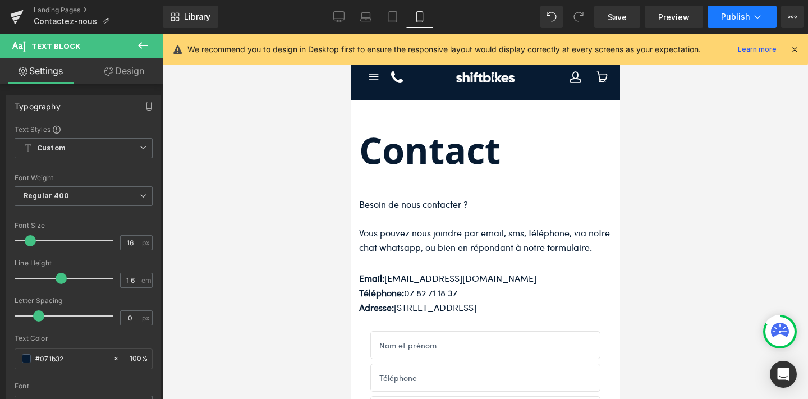
click at [751, 18] on button "Publish" at bounding box center [741, 17] width 69 height 22
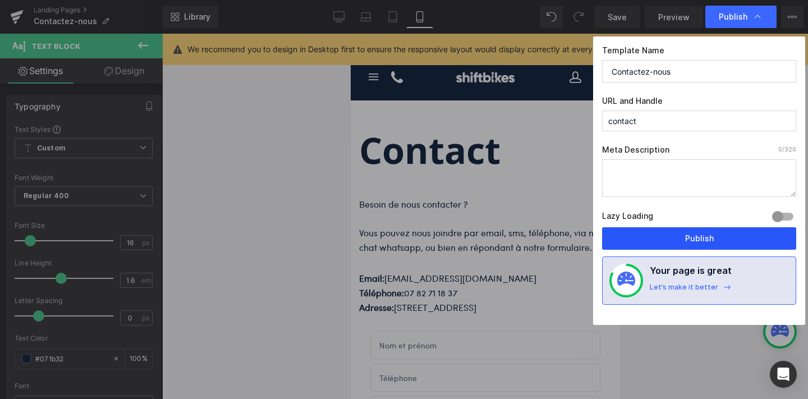
click at [708, 233] on button "Publish" at bounding box center [699, 238] width 194 height 22
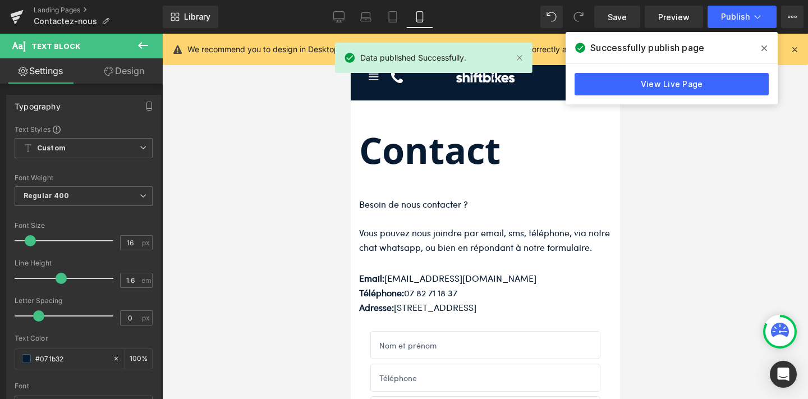
click at [765, 45] on icon at bounding box center [764, 48] width 6 height 9
